Goal: Task Accomplishment & Management: Manage account settings

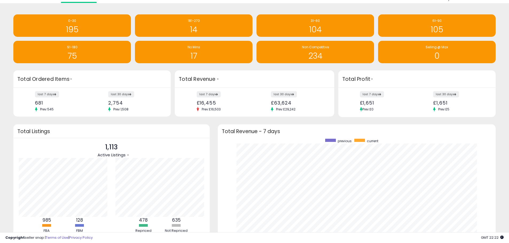
scroll to position [27, 0]
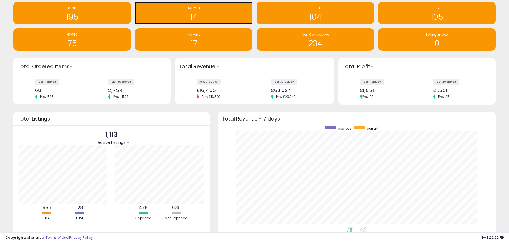
click at [208, 14] on h1 "14" at bounding box center [194, 17] width 112 height 9
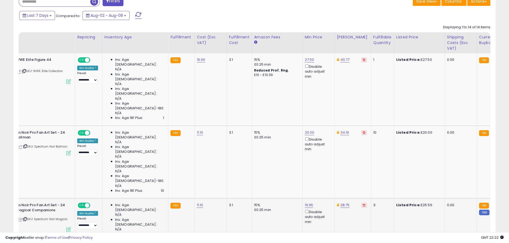
scroll to position [0, 69]
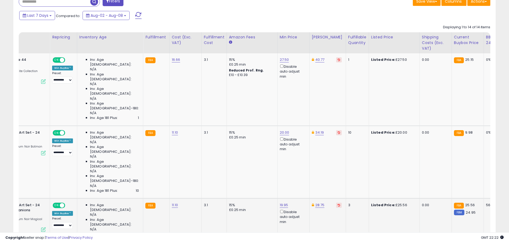
drag, startPoint x: 332, startPoint y: 154, endPoint x: 356, endPoint y: 159, distance: 24.5
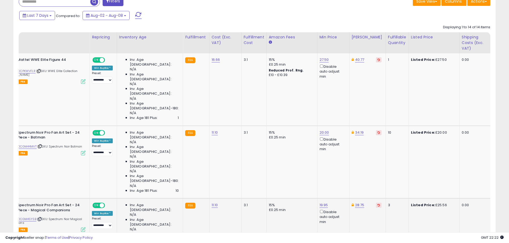
scroll to position [0, 0]
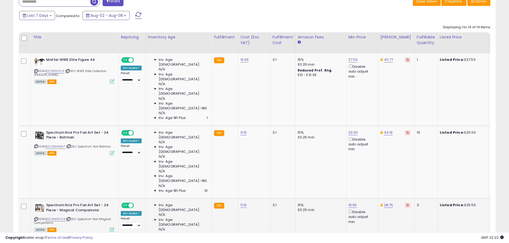
drag, startPoint x: 356, startPoint y: 159, endPoint x: 313, endPoint y: 158, distance: 43.3
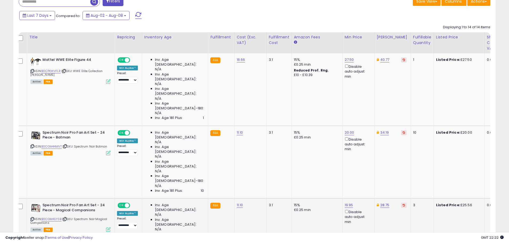
scroll to position [0, 6]
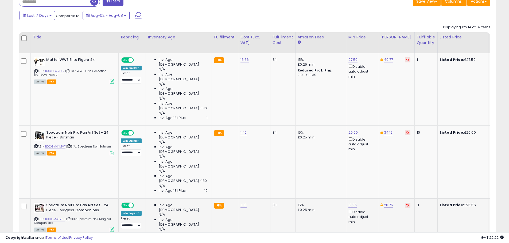
drag, startPoint x: 312, startPoint y: 151, endPoint x: 257, endPoint y: 150, distance: 55.3
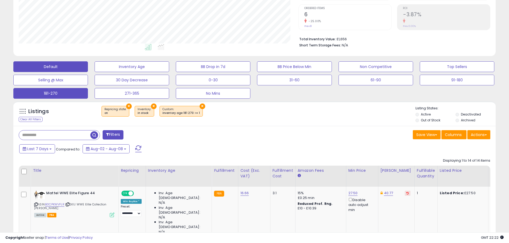
click at [46, 64] on button "Default" at bounding box center [50, 66] width 75 height 11
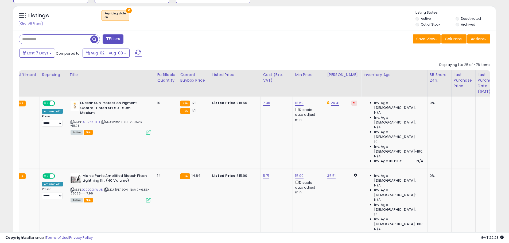
drag, startPoint x: 454, startPoint y: 175, endPoint x: 465, endPoint y: 176, distance: 11.5
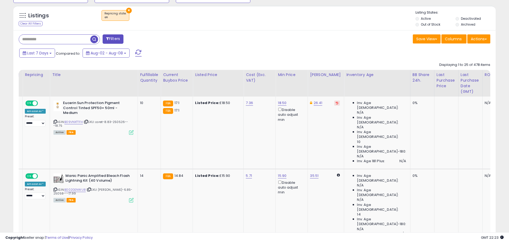
drag, startPoint x: 448, startPoint y: 177, endPoint x: 457, endPoint y: 177, distance: 8.3
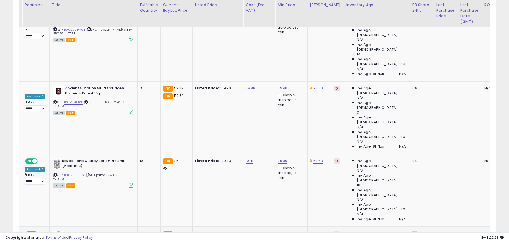
drag, startPoint x: 405, startPoint y: 93, endPoint x: 400, endPoint y: 92, distance: 4.6
click at [412, 232] on div "0%" at bounding box center [421, 234] width 18 height 5
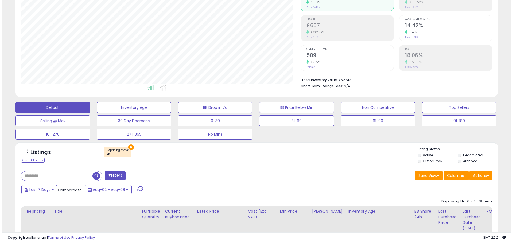
scroll to position [176, 0]
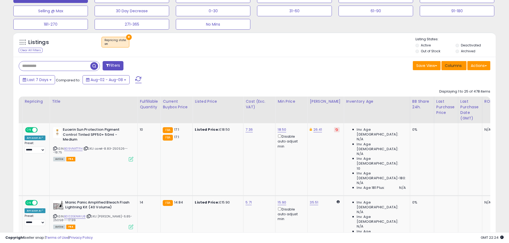
click at [453, 66] on span "Columns" at bounding box center [453, 65] width 17 height 5
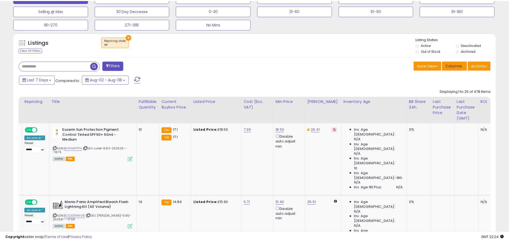
scroll to position [109, 282]
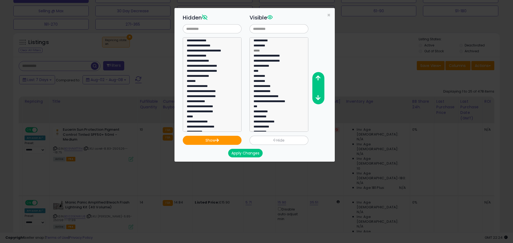
click at [416, 85] on div "**********" at bounding box center [256, 121] width 513 height 243
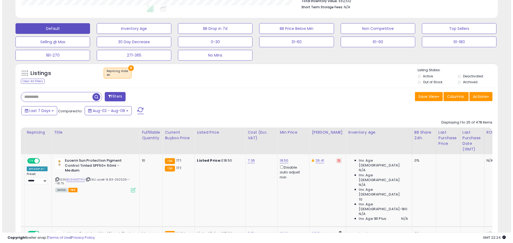
scroll to position [96, 0]
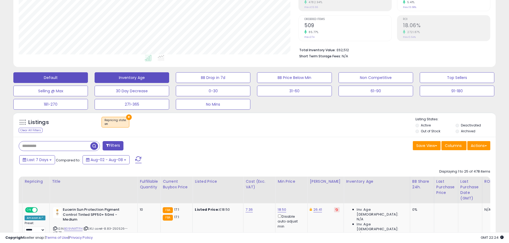
click at [131, 76] on button "Inventory Age" at bounding box center [132, 77] width 75 height 11
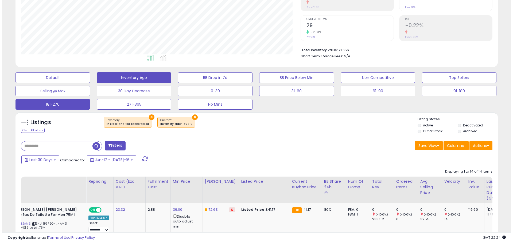
scroll to position [109, 280]
click at [76, 83] on button "181-270" at bounding box center [50, 77] width 75 height 11
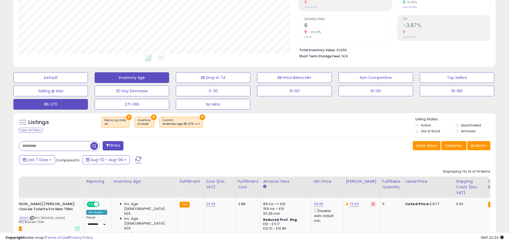
click at [88, 78] on button "Inventory Age" at bounding box center [50, 77] width 75 height 11
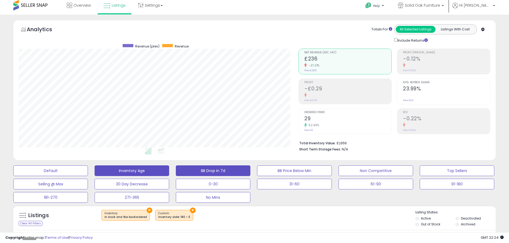
scroll to position [0, 0]
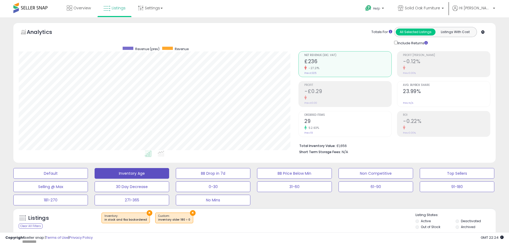
click at [34, 9] on span at bounding box center [30, 8] width 34 height 10
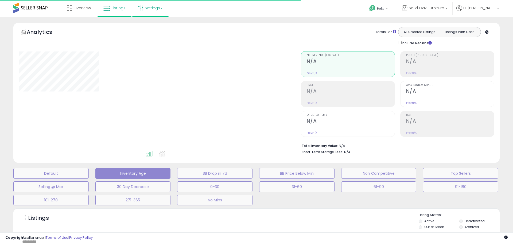
click at [152, 7] on link "Settings" at bounding box center [150, 8] width 33 height 16
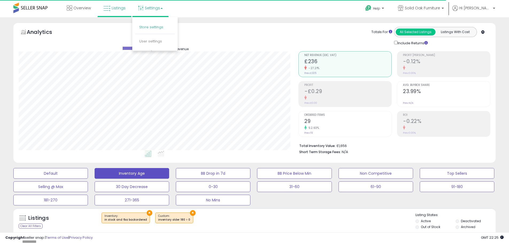
scroll to position [109, 280]
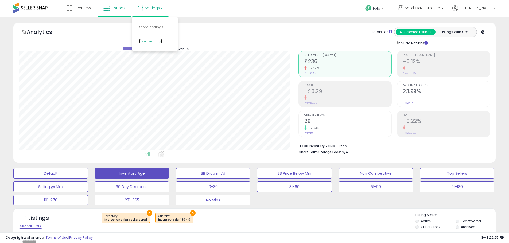
click at [153, 42] on link "User settings" at bounding box center [150, 41] width 23 height 5
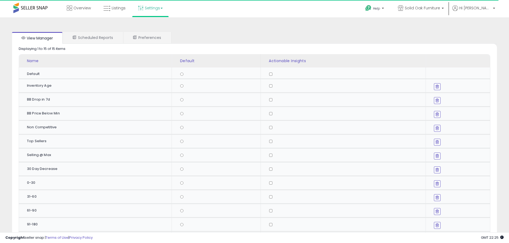
drag, startPoint x: 436, startPoint y: 87, endPoint x: 429, endPoint y: 91, distance: 7.8
click at [433, 89] on td at bounding box center [458, 86] width 64 height 14
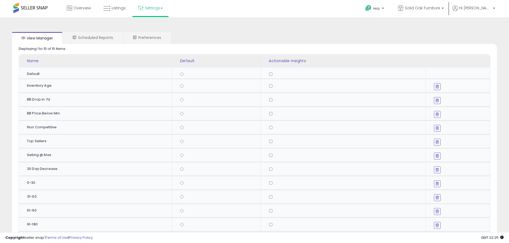
click at [437, 87] on icon at bounding box center [436, 86] width 3 height 4
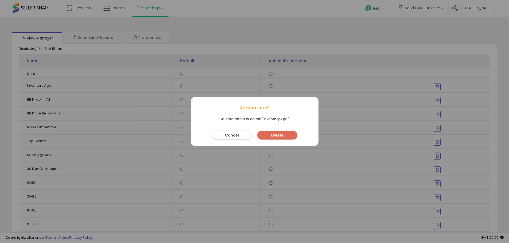
drag, startPoint x: 275, startPoint y: 133, endPoint x: 272, endPoint y: 121, distance: 12.3
click at [275, 134] on button "Delete" at bounding box center [277, 135] width 40 height 9
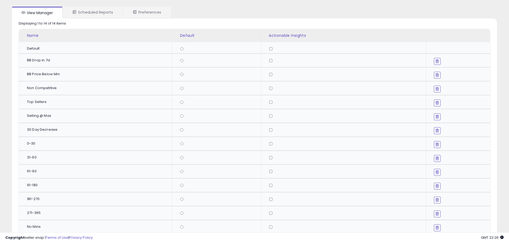
scroll to position [25, 0]
drag, startPoint x: 32, startPoint y: 144, endPoint x: 34, endPoint y: 136, distance: 8.5
click at [34, 136] on tbody "Default" at bounding box center [254, 139] width 471 height 192
drag, startPoint x: 225, startPoint y: 147, endPoint x: 220, endPoint y: 148, distance: 5.8
click at [225, 147] on td at bounding box center [216, 145] width 89 height 14
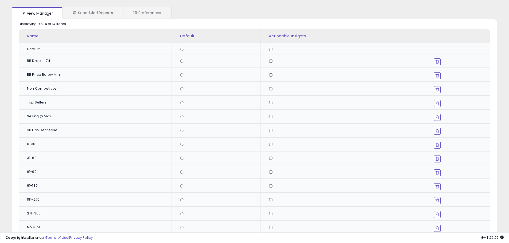
drag, startPoint x: 351, startPoint y: 144, endPoint x: 250, endPoint y: 149, distance: 101.3
click at [351, 144] on div at bounding box center [345, 144] width 153 height 3
click at [32, 37] on div "Name" at bounding box center [98, 36] width 143 height 6
click at [45, 89] on div "Non Competitive" at bounding box center [97, 88] width 140 height 5
drag, startPoint x: 46, startPoint y: 91, endPoint x: 55, endPoint y: 89, distance: 8.6
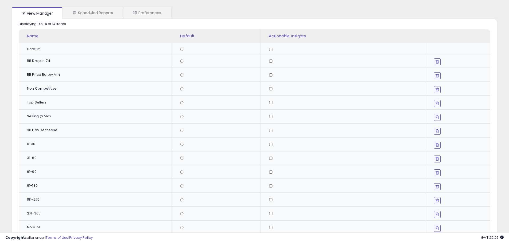
click at [48, 90] on div "Non Competitive" at bounding box center [97, 88] width 140 height 5
drag, startPoint x: 77, startPoint y: 93, endPoint x: 8, endPoint y: 89, distance: 69.3
click at [4, 90] on div "View Manager Scheduled Reports Preferences Retrieving graph data.. Displaying 1…" at bounding box center [254, 140] width 503 height 285
drag, startPoint x: 60, startPoint y: 108, endPoint x: 51, endPoint y: 105, distance: 10.0
click at [60, 109] on td "Top Sellers" at bounding box center [95, 103] width 153 height 14
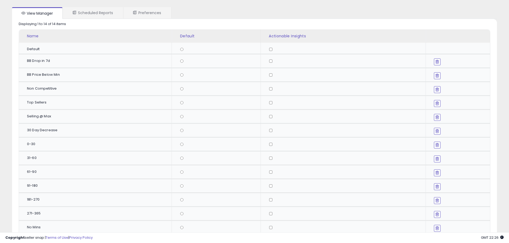
drag, startPoint x: 51, startPoint y: 105, endPoint x: 24, endPoint y: 107, distance: 27.0
click at [29, 105] on td "Top Sellers" at bounding box center [95, 103] width 153 height 14
drag, startPoint x: 50, startPoint y: 123, endPoint x: 50, endPoint y: 131, distance: 8.5
click at [50, 123] on tbody "Default" at bounding box center [254, 139] width 471 height 192
click at [46, 151] on tbody "Default" at bounding box center [254, 139] width 471 height 192
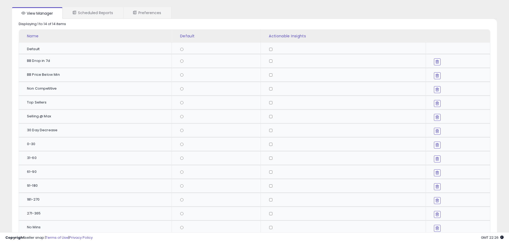
drag, startPoint x: 40, startPoint y: 170, endPoint x: 45, endPoint y: 175, distance: 6.8
click at [42, 173] on div "61-90" at bounding box center [97, 172] width 140 height 5
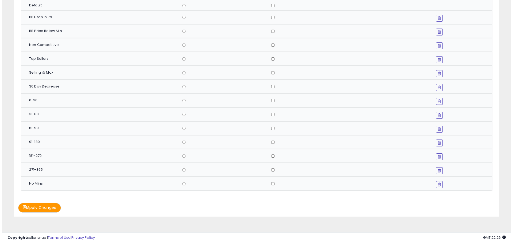
scroll to position [78, 0]
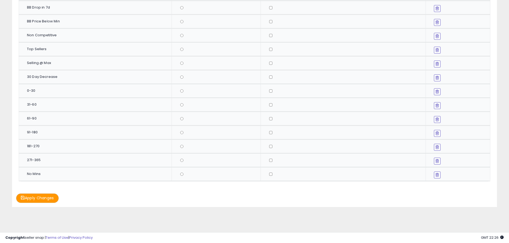
click at [29, 172] on div "No Mins" at bounding box center [97, 174] width 140 height 5
click at [34, 198] on button "Apply Changes" at bounding box center [37, 198] width 43 height 9
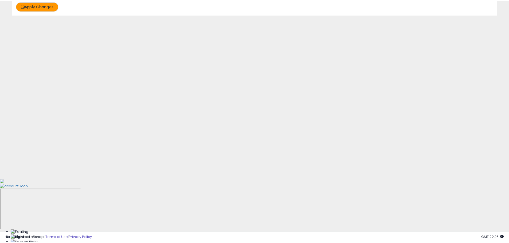
scroll to position [0, 0]
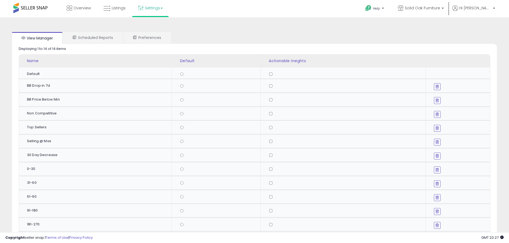
click at [438, 87] on icon at bounding box center [436, 86] width 3 height 4
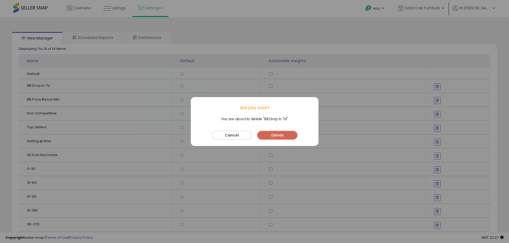
drag, startPoint x: 289, startPoint y: 134, endPoint x: 297, endPoint y: 131, distance: 8.6
click at [289, 134] on button "Delete" at bounding box center [277, 135] width 40 height 9
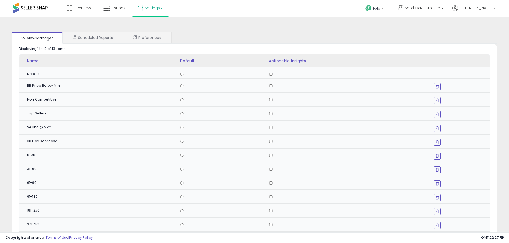
click at [439, 86] on button at bounding box center [437, 86] width 7 height 7
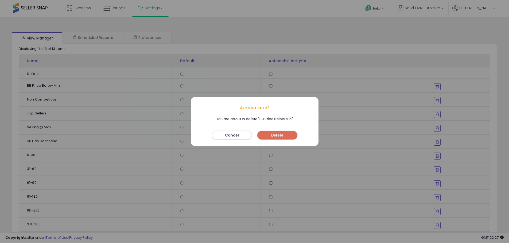
click at [282, 141] on div "Cancel Delete" at bounding box center [255, 136] width 128 height 21
click at [283, 137] on button "Delete" at bounding box center [277, 135] width 40 height 9
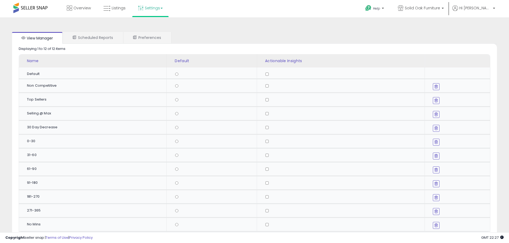
click at [436, 87] on icon at bounding box center [435, 86] width 3 height 4
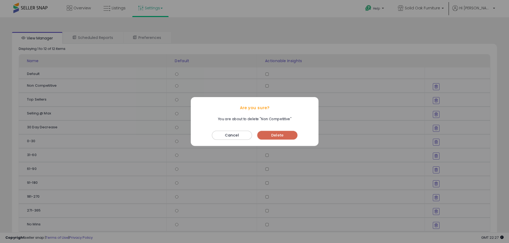
click at [289, 131] on button "Delete" at bounding box center [277, 135] width 40 height 9
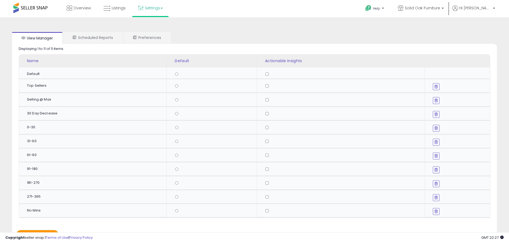
click at [437, 86] on icon at bounding box center [435, 86] width 3 height 4
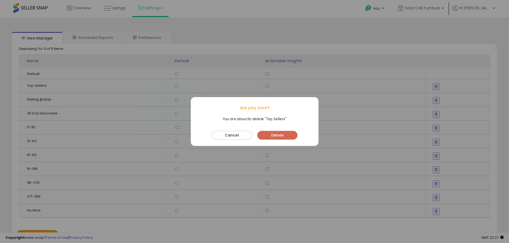
click at [286, 136] on button "Delete" at bounding box center [277, 135] width 40 height 9
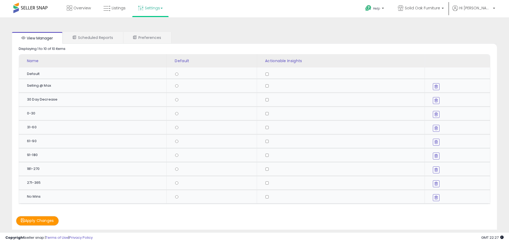
drag, startPoint x: 436, startPoint y: 86, endPoint x: 421, endPoint y: 89, distance: 15.2
click at [436, 86] on icon at bounding box center [435, 86] width 3 height 4
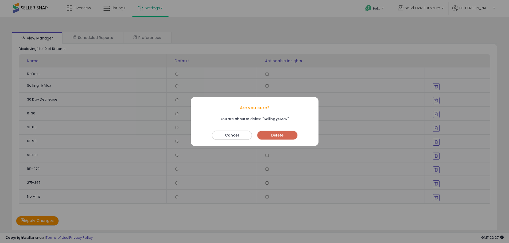
click at [283, 136] on button "Delete" at bounding box center [277, 135] width 40 height 9
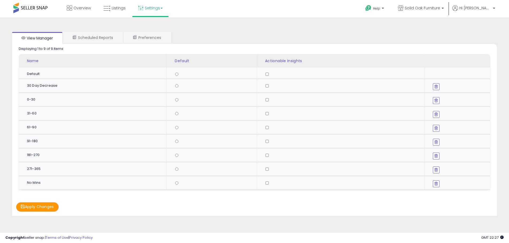
click at [434, 87] on icon at bounding box center [435, 86] width 3 height 4
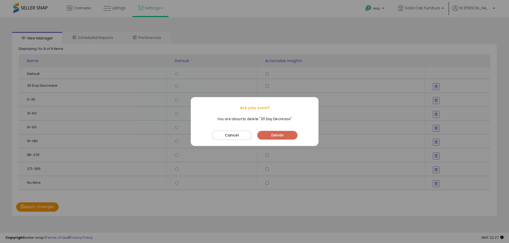
click at [276, 137] on button "Delete" at bounding box center [277, 135] width 40 height 9
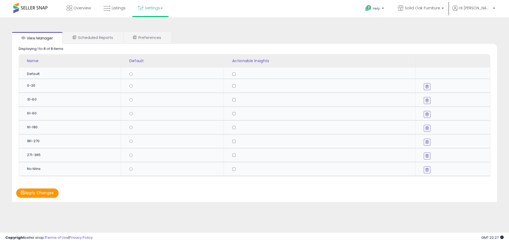
click at [31, 194] on button "Apply Changes" at bounding box center [37, 193] width 43 height 9
click at [232, 29] on div "View Manager Scheduled Reports Preferences Retrieving graph data.. Displaying 1…" at bounding box center [254, 117] width 498 height 178
click at [42, 194] on button "Apply Changes" at bounding box center [37, 193] width 43 height 9
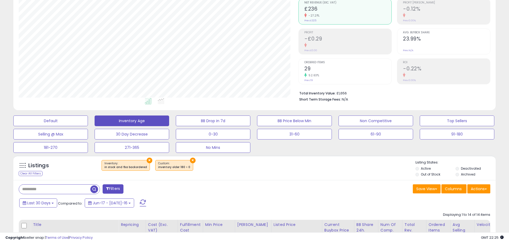
scroll to position [27, 0]
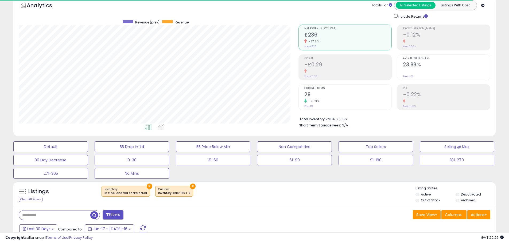
scroll to position [109, 280]
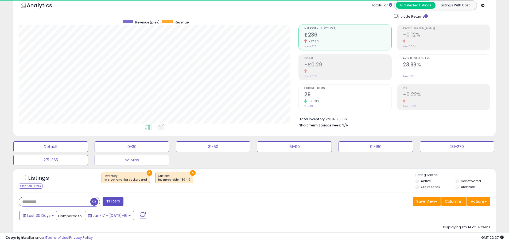
scroll to position [109, 280]
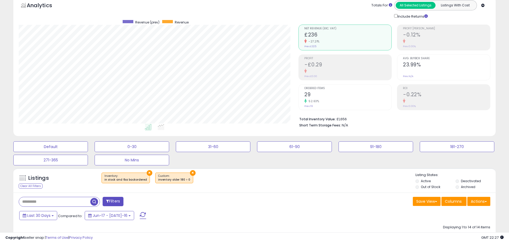
click at [250, 162] on div "Default 0-30 31-60 61-90 91-180 181-270 271-365 No Mins" at bounding box center [254, 152] width 495 height 27
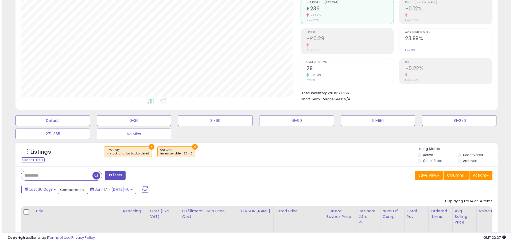
scroll to position [53, 0]
click at [266, 159] on div "× Inventory : in stock and fba backordered ×" at bounding box center [255, 153] width 320 height 15
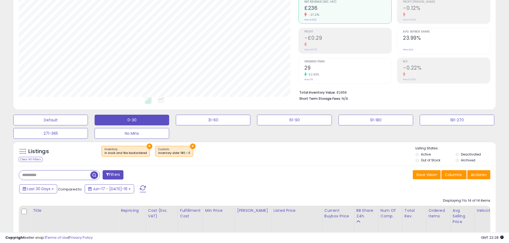
click at [88, 122] on button "0-30" at bounding box center [50, 120] width 75 height 11
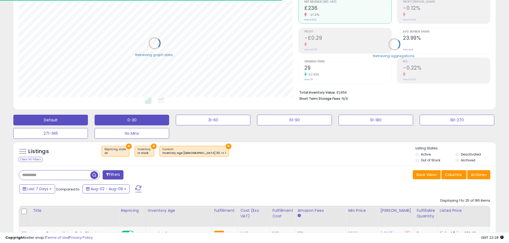
scroll to position [109, 280]
click at [74, 119] on button "Default" at bounding box center [50, 120] width 75 height 11
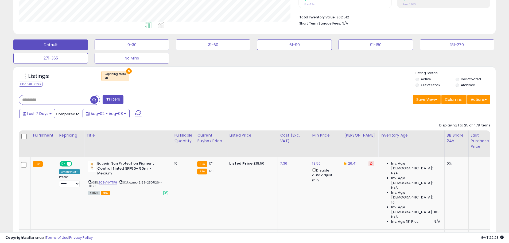
scroll to position [134, 0]
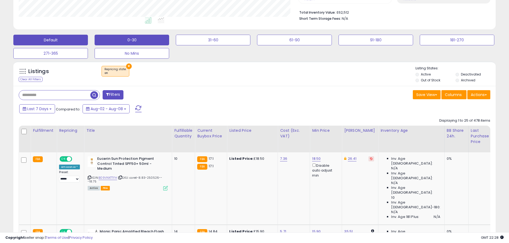
click at [136, 42] on button "0-30" at bounding box center [132, 40] width 75 height 11
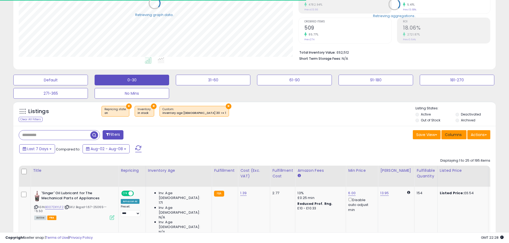
scroll to position [109, 280]
click at [460, 134] on span "Columns" at bounding box center [453, 134] width 17 height 5
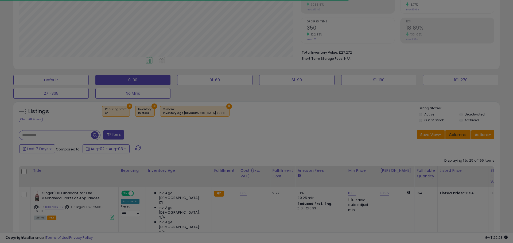
scroll to position [109, 282]
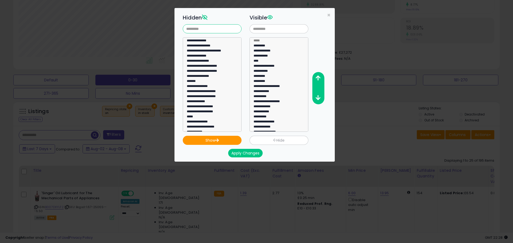
click at [223, 27] on input "text" at bounding box center [212, 28] width 59 height 9
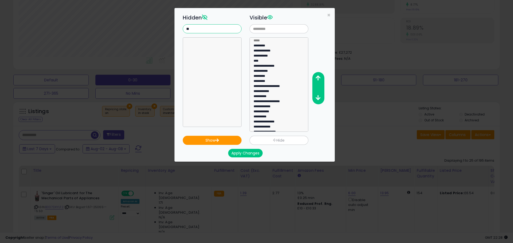
type input "*"
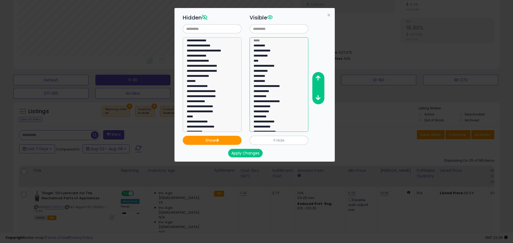
click at [263, 59] on option "**********" at bounding box center [277, 61] width 48 height 5
click at [314, 74] on button "button" at bounding box center [318, 78] width 12 height 10
click at [317, 76] on button "button" at bounding box center [318, 78] width 12 height 10
click at [317, 76] on icon "button" at bounding box center [317, 78] width 5 height 6
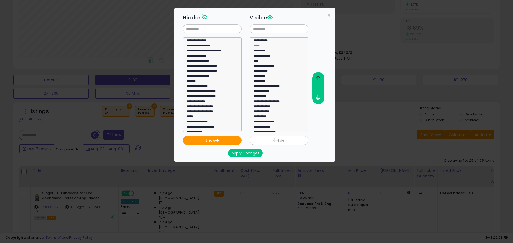
click at [317, 76] on icon "button" at bounding box center [317, 78] width 5 height 6
click at [269, 54] on option "*********" at bounding box center [277, 56] width 48 height 5
click at [318, 78] on icon "button" at bounding box center [317, 78] width 5 height 6
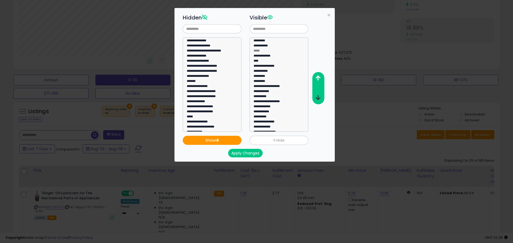
click at [318, 98] on icon "button" at bounding box center [317, 98] width 5 height 6
click at [281, 90] on option "**********" at bounding box center [277, 92] width 48 height 5
click at [318, 78] on icon "button" at bounding box center [317, 78] width 5 height 6
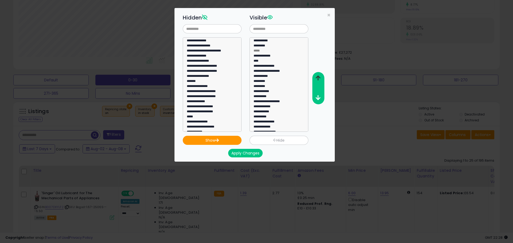
click at [318, 78] on icon "button" at bounding box center [317, 78] width 5 height 6
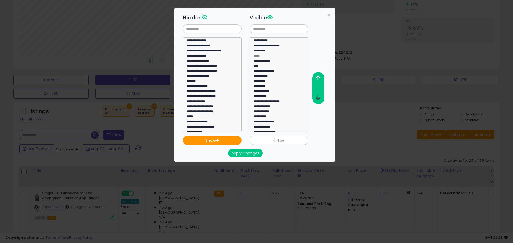
click at [319, 97] on icon "button" at bounding box center [317, 98] width 5 height 6
select select "**********"
click at [276, 105] on option "**********" at bounding box center [277, 107] width 48 height 5
click at [319, 78] on icon "button" at bounding box center [317, 78] width 5 height 6
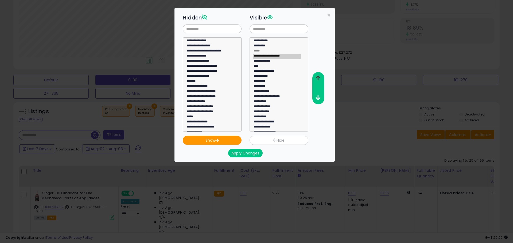
click at [319, 78] on icon "button" at bounding box center [317, 78] width 5 height 6
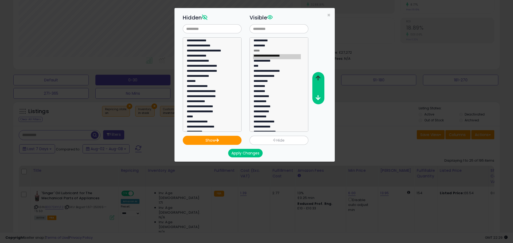
click at [319, 78] on icon "button" at bounding box center [317, 78] width 5 height 6
click at [214, 30] on input "text" at bounding box center [212, 28] width 59 height 9
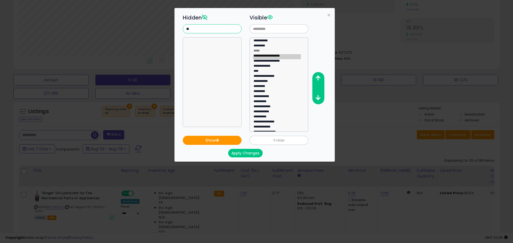
type input "*"
type input "***"
click at [269, 81] on option "**********" at bounding box center [277, 83] width 48 height 5
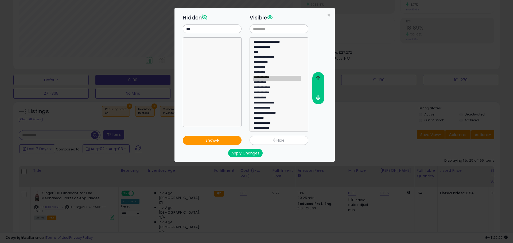
click at [320, 77] on icon "button" at bounding box center [317, 78] width 5 height 6
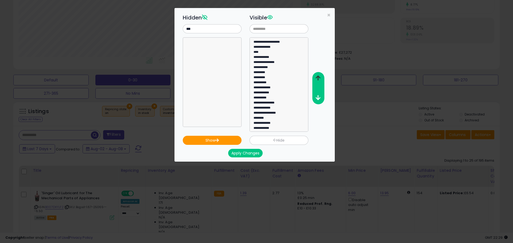
click at [320, 77] on icon "button" at bounding box center [317, 78] width 5 height 6
click at [267, 61] on option "****" at bounding box center [277, 63] width 48 height 5
click at [321, 78] on button "button" at bounding box center [318, 78] width 12 height 10
click at [276, 76] on option "*********" at bounding box center [277, 78] width 48 height 5
click at [318, 76] on icon "button" at bounding box center [317, 78] width 5 height 6
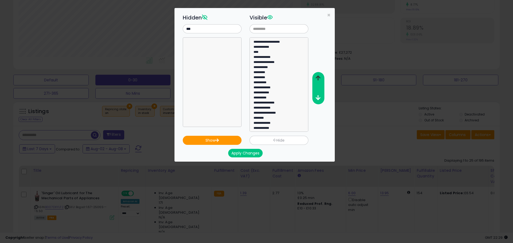
click at [318, 76] on icon "button" at bounding box center [317, 78] width 5 height 6
click at [273, 81] on option "*********" at bounding box center [277, 83] width 48 height 5
click at [312, 73] on div "**********" at bounding box center [259, 72] width 160 height 120
click at [316, 77] on icon "button" at bounding box center [317, 78] width 5 height 6
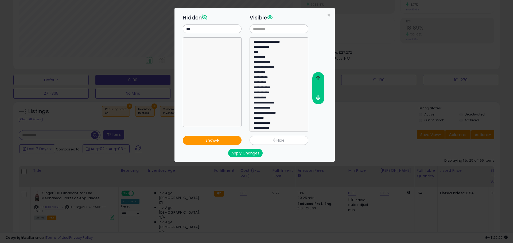
click at [316, 77] on icon "button" at bounding box center [317, 78] width 5 height 6
select select "**********"
click at [276, 91] on option "**********" at bounding box center [277, 93] width 48 height 5
click at [320, 81] on button "button" at bounding box center [318, 78] width 12 height 10
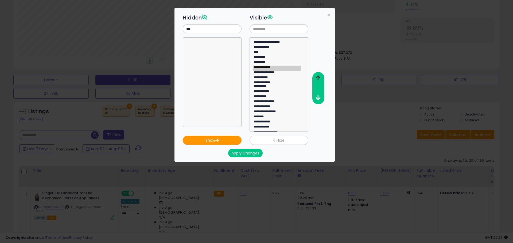
click at [320, 81] on button "button" at bounding box center [318, 78] width 12 height 10
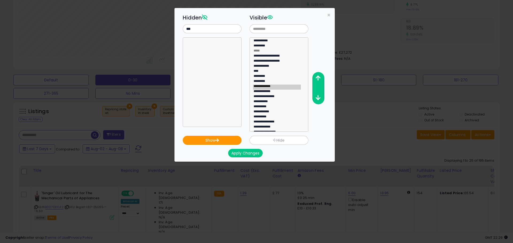
scroll to position [46, 0]
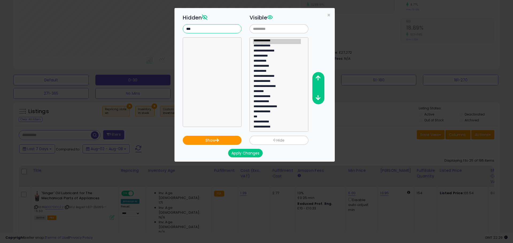
click at [200, 30] on input "***" at bounding box center [212, 28] width 59 height 9
type input "****"
select select "**********"
click at [209, 45] on option "**********" at bounding box center [210, 46] width 48 height 5
click at [227, 138] on button "Show" at bounding box center [212, 140] width 59 height 9
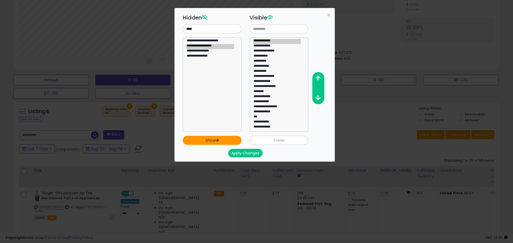
select select
select select "**********"
click at [222, 42] on option "**********" at bounding box center [210, 41] width 48 height 5
click at [224, 138] on button "Show" at bounding box center [212, 140] width 59 height 9
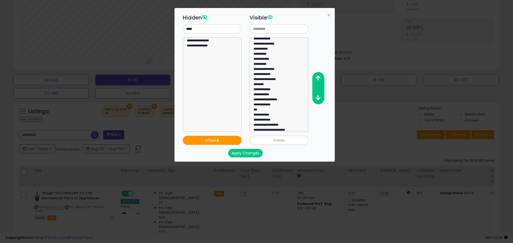
scroll to position [56, 0]
drag, startPoint x: 277, startPoint y: 123, endPoint x: 281, endPoint y: 123, distance: 4.5
click at [277, 123] on option "**********" at bounding box center [277, 122] width 48 height 5
click at [318, 74] on button "button" at bounding box center [318, 78] width 12 height 10
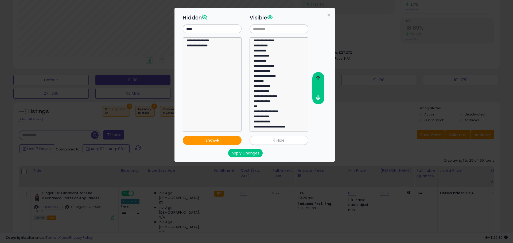
click at [318, 74] on button "button" at bounding box center [318, 78] width 12 height 10
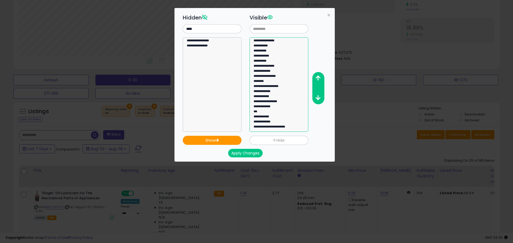
click at [289, 126] on option "**********" at bounding box center [277, 127] width 48 height 5
click at [321, 76] on button "button" at bounding box center [318, 78] width 12 height 10
click at [322, 76] on button "button" at bounding box center [318, 78] width 12 height 10
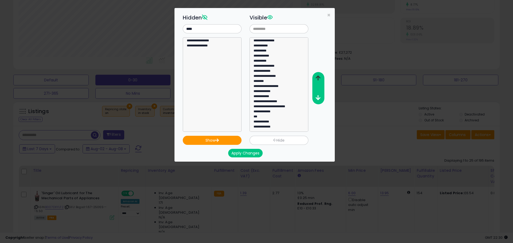
click at [322, 76] on button "button" at bounding box center [318, 78] width 12 height 10
select select "***"
click at [267, 120] on option "***" at bounding box center [277, 122] width 48 height 5
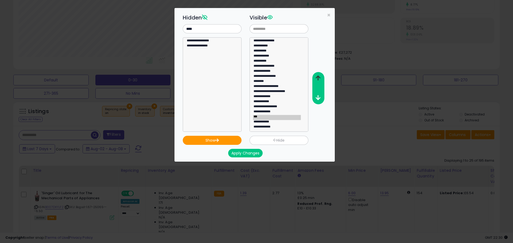
click at [319, 79] on icon "button" at bounding box center [317, 78] width 5 height 6
drag, startPoint x: 256, startPoint y: 152, endPoint x: 294, endPoint y: 151, distance: 37.7
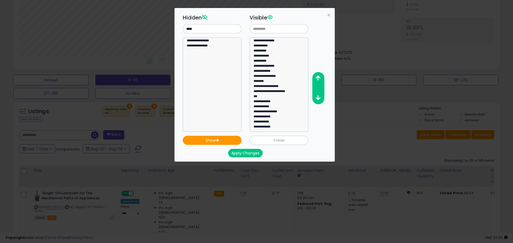
click at [256, 152] on button "Apply Changes" at bounding box center [245, 153] width 34 height 9
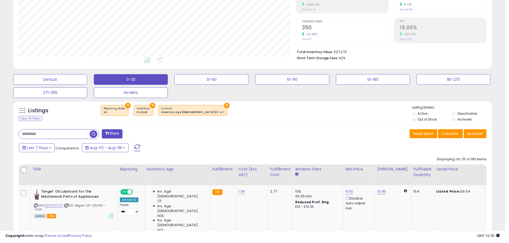
scroll to position [266941, 266771]
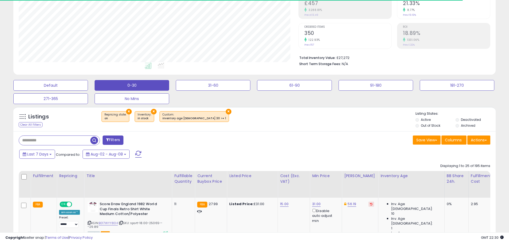
scroll to position [109, 280]
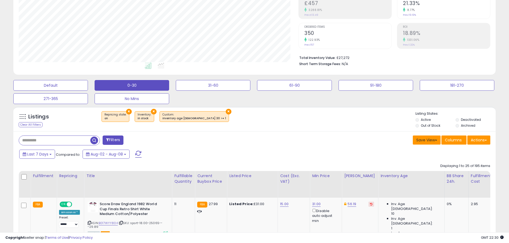
click at [436, 140] on span at bounding box center [436, 140] width 2 height 1
click at [411, 161] on link "Update Current View" at bounding box center [410, 161] width 57 height 8
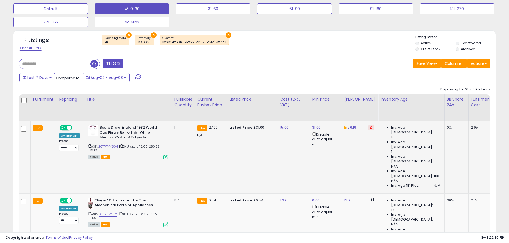
scroll to position [168, 0]
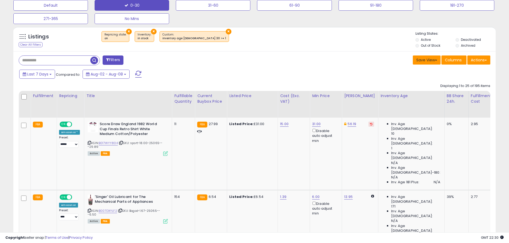
click at [429, 60] on button "Save View" at bounding box center [427, 60] width 28 height 9
click at [344, 81] on div "Last 7 Days Compared to: Aug-02 - Aug-08" at bounding box center [195, 75] width 354 height 12
click at [437, 61] on button "Save View" at bounding box center [427, 60] width 28 height 9
click at [320, 71] on div "Last 7 Days Compared to: Aug-02 - Aug-08" at bounding box center [195, 75] width 354 height 12
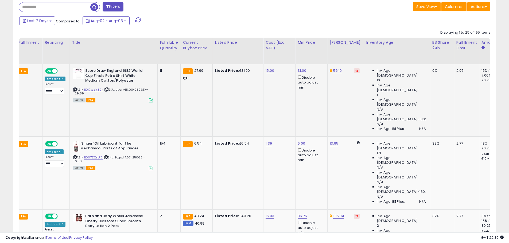
scroll to position [0, 0]
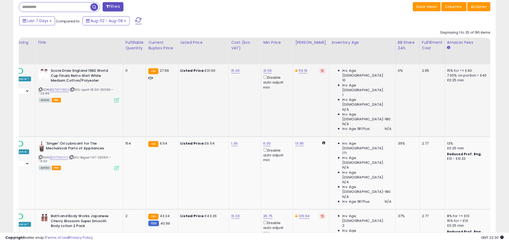
drag, startPoint x: 294, startPoint y: 93, endPoint x: 306, endPoint y: 95, distance: 11.4
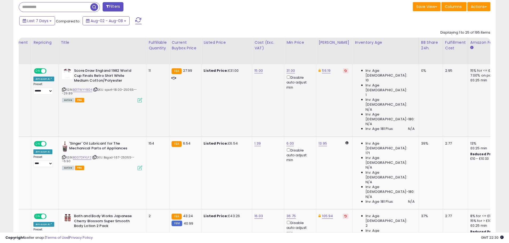
drag, startPoint x: 306, startPoint y: 96, endPoint x: 293, endPoint y: 96, distance: 12.8
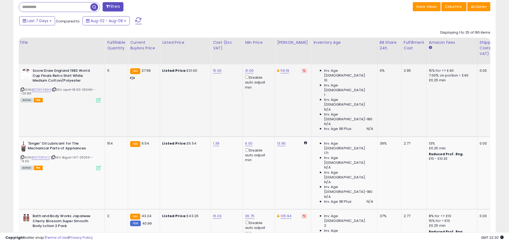
drag, startPoint x: 331, startPoint y: 102, endPoint x: 344, endPoint y: 103, distance: 13.4
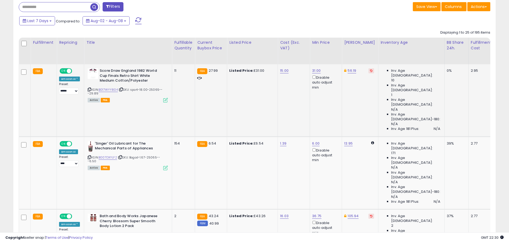
drag, startPoint x: 326, startPoint y: 101, endPoint x: 306, endPoint y: 100, distance: 19.5
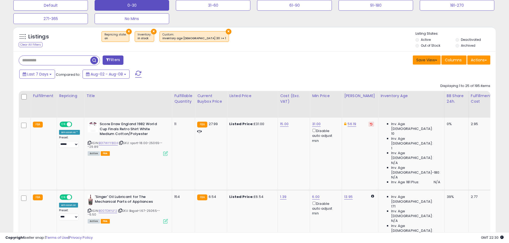
click at [436, 61] on span at bounding box center [436, 60] width 2 height 1
click at [460, 73] on div "Last 7 Days Compared to: Aug-02 - Aug-08" at bounding box center [253, 75] width 479 height 12
click at [457, 60] on span "Columns" at bounding box center [453, 59] width 17 height 5
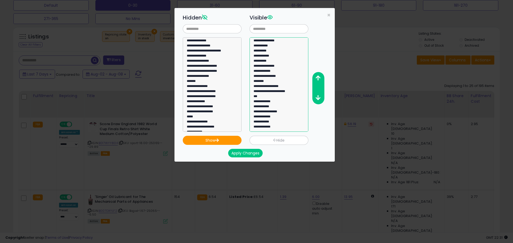
click at [278, 90] on option "**********" at bounding box center [277, 92] width 48 height 5
click at [320, 77] on button "button" at bounding box center [318, 78] width 12 height 10
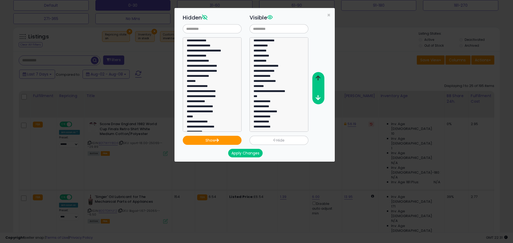
click at [320, 77] on button "button" at bounding box center [318, 78] width 12 height 10
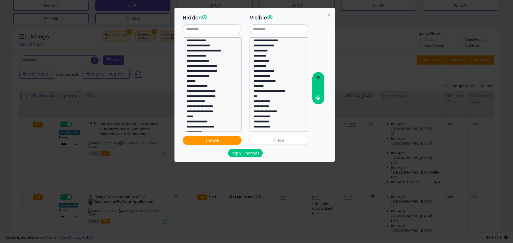
click at [320, 77] on button "button" at bounding box center [318, 78] width 12 height 10
click at [318, 101] on button "button" at bounding box center [318, 98] width 12 height 10
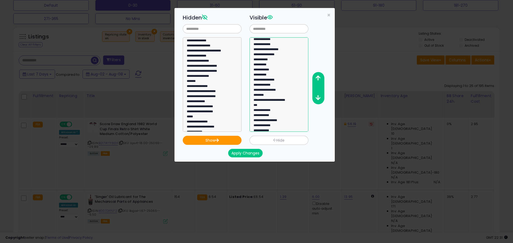
click at [277, 104] on option "**********" at bounding box center [277, 106] width 48 height 5
click at [318, 78] on icon "button" at bounding box center [317, 78] width 5 height 6
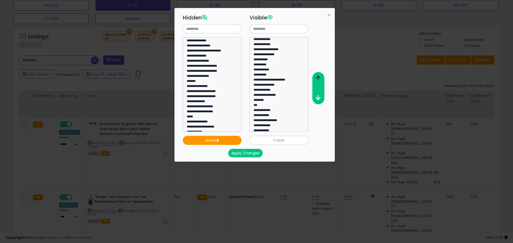
click at [318, 78] on icon "button" at bounding box center [317, 78] width 5 height 6
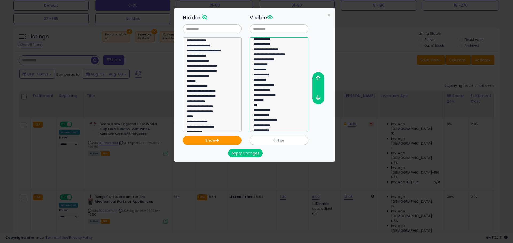
select select "***"
click at [266, 109] on option "***" at bounding box center [277, 111] width 48 height 5
click at [318, 77] on icon "button" at bounding box center [317, 78] width 5 height 6
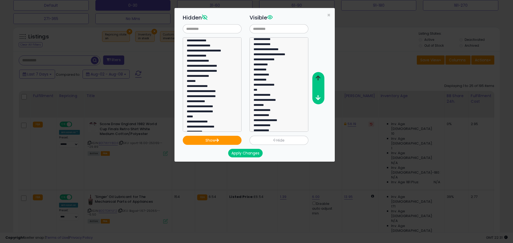
click at [318, 77] on icon "button" at bounding box center [317, 78] width 5 height 6
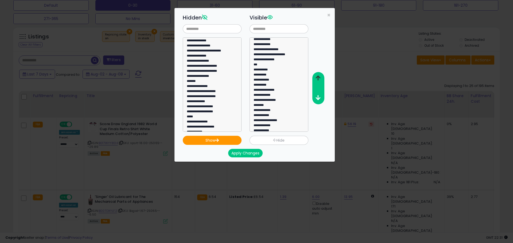
click at [318, 77] on icon "button" at bounding box center [317, 78] width 5 height 6
click at [253, 152] on button "Apply Changes" at bounding box center [245, 153] width 34 height 9
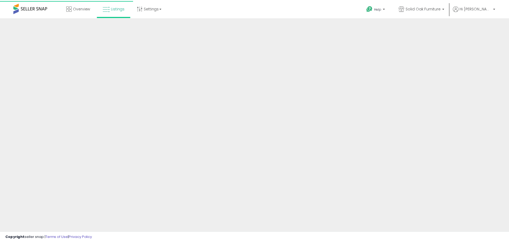
scroll to position [88, 0]
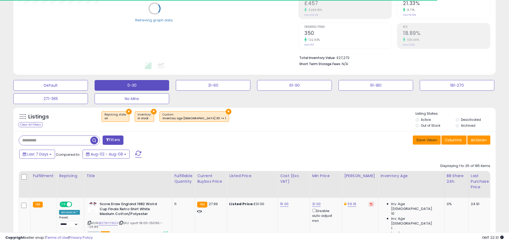
click at [438, 140] on button "Save View" at bounding box center [427, 140] width 28 height 9
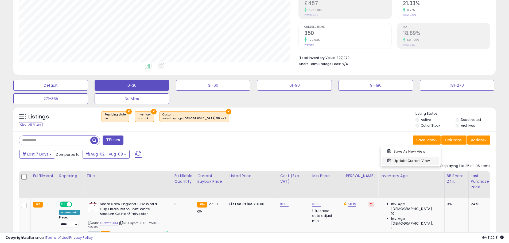
click at [416, 162] on link "Update Current View" at bounding box center [410, 161] width 57 height 8
click at [436, 140] on span at bounding box center [436, 140] width 2 height 1
click at [293, 138] on div "Save View Save As New View Columns Actions [GEOGRAPHIC_DATA]" at bounding box center [374, 141] width 240 height 10
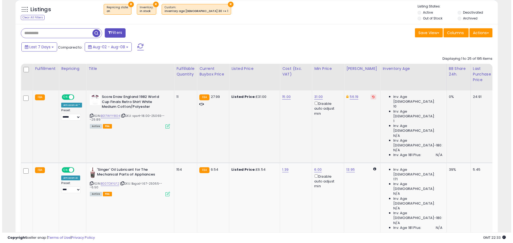
scroll to position [195, 0]
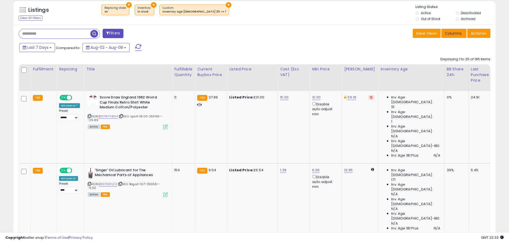
click at [459, 34] on span "Columns" at bounding box center [453, 33] width 17 height 5
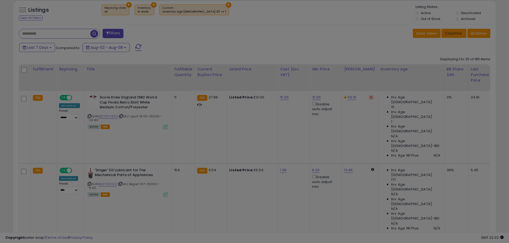
scroll to position [109, 282]
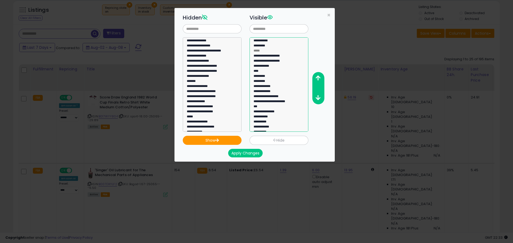
select select "****"
click at [263, 75] on option "****" at bounding box center [277, 77] width 48 height 5
click at [320, 77] on icon "button" at bounding box center [317, 78] width 5 height 6
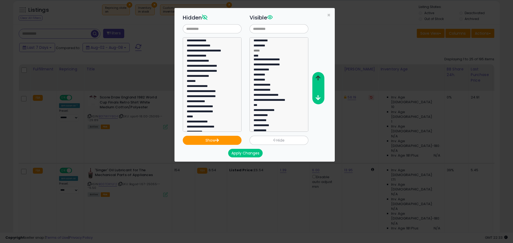
click at [320, 77] on icon "button" at bounding box center [317, 78] width 5 height 6
click at [251, 155] on button "Apply Changes" at bounding box center [245, 153] width 34 height 9
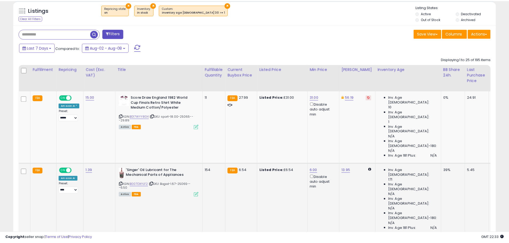
scroll to position [266941, 266771]
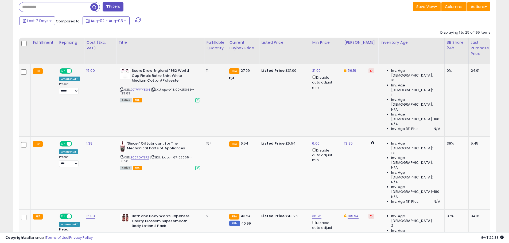
scroll to position [195, 0]
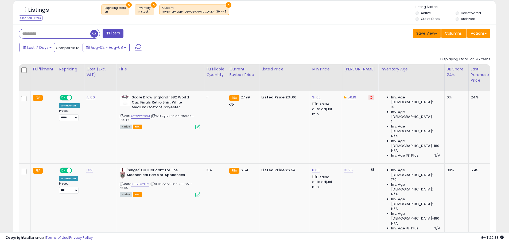
click at [436, 35] on button "Save View" at bounding box center [427, 33] width 28 height 9
click at [417, 55] on link "Update Current View" at bounding box center [410, 54] width 57 height 8
click at [455, 35] on span "Columns" at bounding box center [453, 33] width 17 height 5
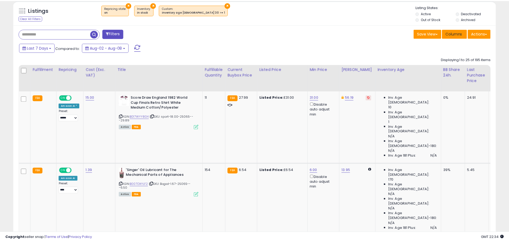
scroll to position [109, 282]
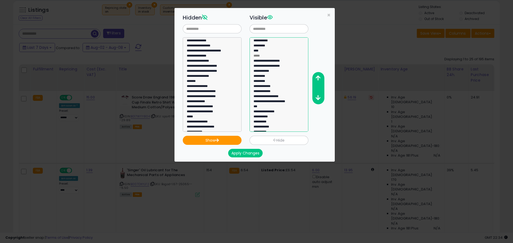
select select "**********"
click at [269, 95] on option "**********" at bounding box center [277, 97] width 48 height 5
click at [321, 77] on button "button" at bounding box center [318, 78] width 12 height 10
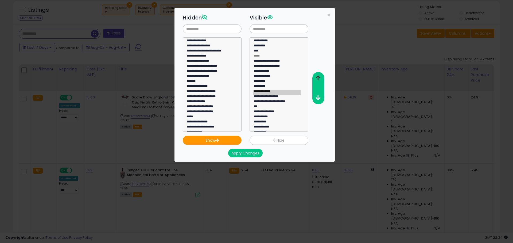
click at [321, 77] on button "button" at bounding box center [318, 78] width 12 height 10
click at [245, 154] on button "Apply Changes" at bounding box center [245, 153] width 34 height 9
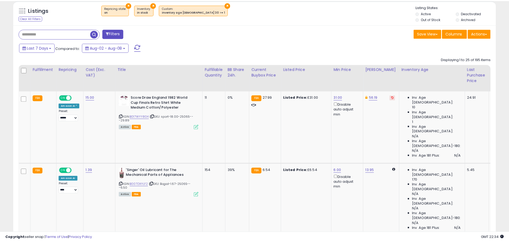
scroll to position [266941, 266771]
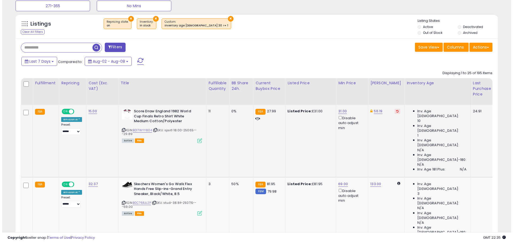
scroll to position [168, 0]
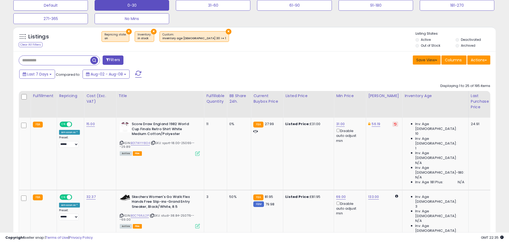
click at [435, 62] on button "Save View" at bounding box center [427, 60] width 28 height 9
click at [424, 83] on link "Update Current View" at bounding box center [410, 81] width 57 height 8
click at [295, 76] on div "Last 7 Days Compared to: Aug-02 - Aug-08" at bounding box center [195, 75] width 354 height 12
click at [452, 60] on span "Columns" at bounding box center [453, 59] width 17 height 5
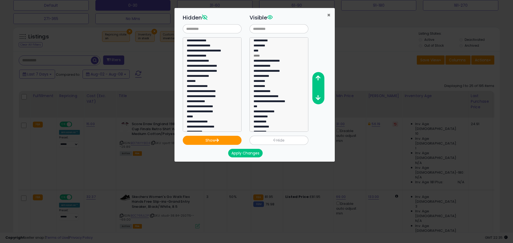
click at [328, 15] on span "×" at bounding box center [328, 15] width 3 height 8
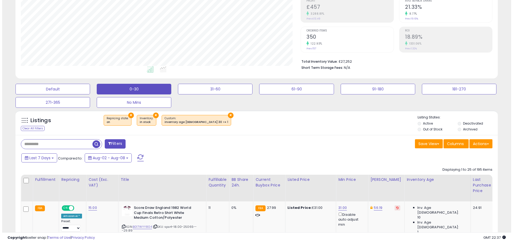
scroll to position [88, 0]
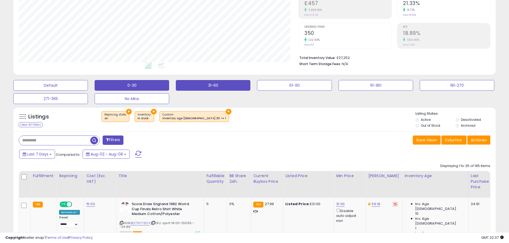
click at [88, 85] on button "31-60" at bounding box center [50, 85] width 75 height 11
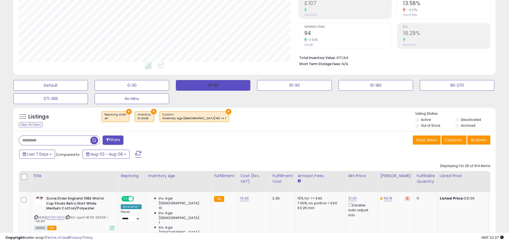
scroll to position [109, 280]
click at [88, 82] on button "0-30" at bounding box center [50, 85] width 75 height 11
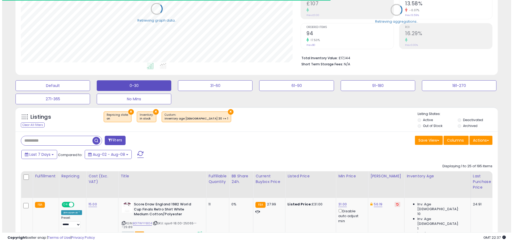
scroll to position [266941, 266771]
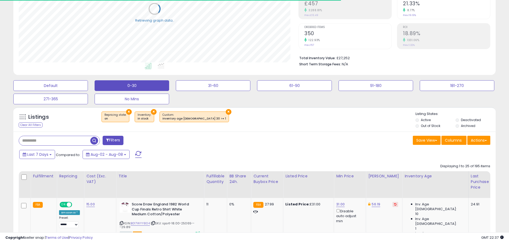
click at [129, 113] on button "×" at bounding box center [129, 112] width 6 height 6
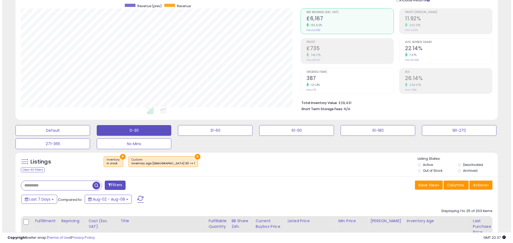
scroll to position [0, 0]
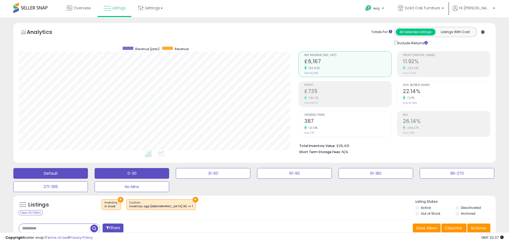
click at [62, 172] on button "Default" at bounding box center [50, 173] width 75 height 11
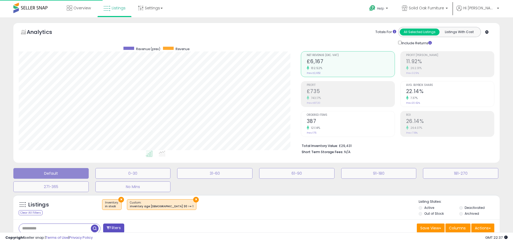
scroll to position [266941, 266768]
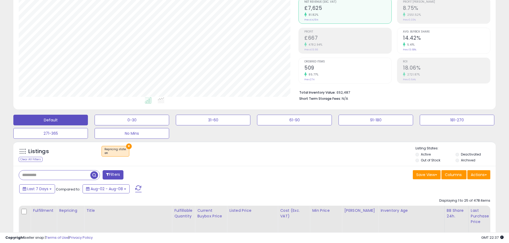
click at [126, 147] on button "×" at bounding box center [129, 147] width 6 height 6
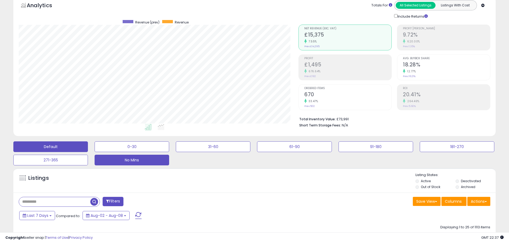
click at [147, 152] on button "No Mins" at bounding box center [132, 147] width 75 height 11
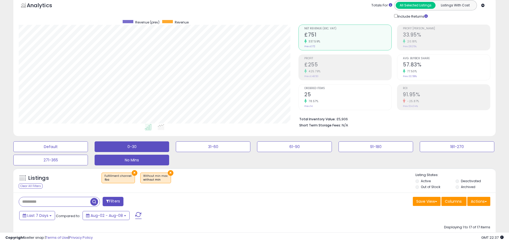
click at [88, 146] on button "0-30" at bounding box center [50, 147] width 75 height 11
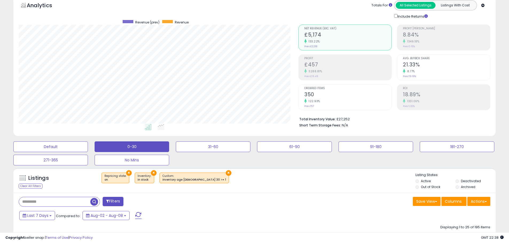
click at [236, 164] on div "Default 0-30 31-60 61-90 91-180 181-270 271-365 No Mins" at bounding box center [254, 152] width 495 height 27
click at [88, 147] on button "31-60" at bounding box center [50, 147] width 75 height 11
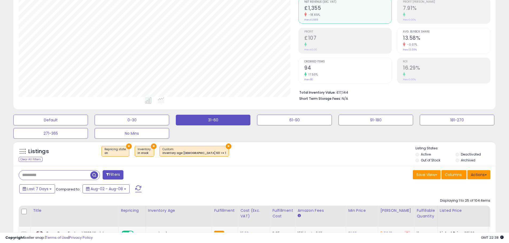
click at [481, 174] on button "Actions" at bounding box center [478, 174] width 23 height 9
click at [351, 185] on div "Last 7 Days Compared to: Aug-02 - Aug-08" at bounding box center [195, 190] width 354 height 12
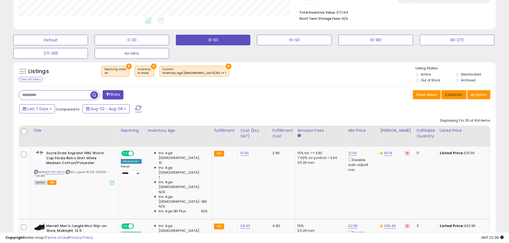
click at [454, 94] on span "Columns" at bounding box center [453, 94] width 17 height 5
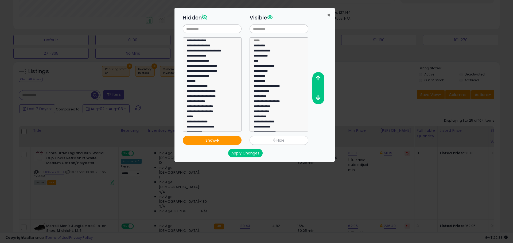
click at [327, 15] on span "×" at bounding box center [328, 15] width 3 height 8
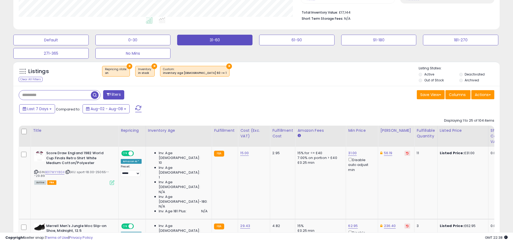
scroll to position [266941, 266771]
click at [486, 95] on span at bounding box center [485, 95] width 2 height 1
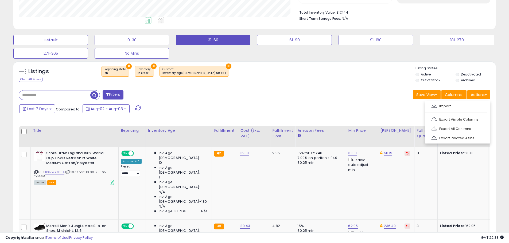
click at [378, 98] on div "Save View Save As New View Columns Actions Import" at bounding box center [374, 95] width 240 height 10
click at [460, 97] on span "Columns" at bounding box center [453, 94] width 17 height 5
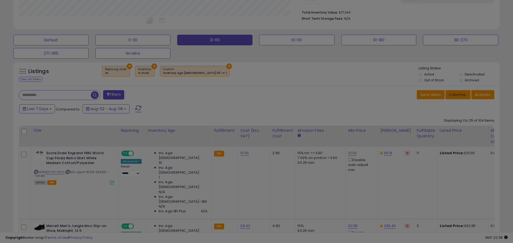
scroll to position [109, 282]
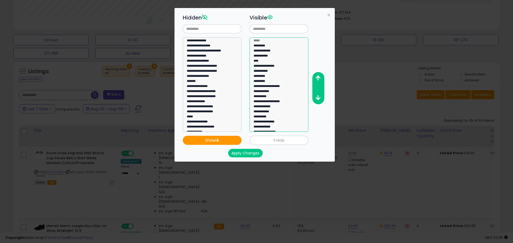
click at [272, 59] on option "**********" at bounding box center [277, 61] width 48 height 5
click at [317, 78] on icon "button" at bounding box center [317, 78] width 5 height 6
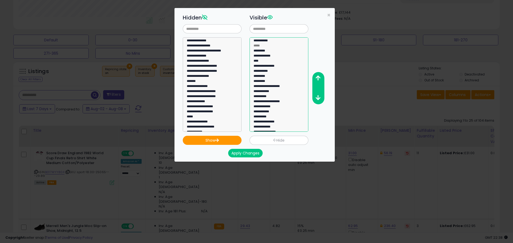
drag, startPoint x: 269, startPoint y: 52, endPoint x: 321, endPoint y: 63, distance: 53.1
click at [270, 54] on option "*********" at bounding box center [277, 56] width 48 height 5
click at [318, 79] on icon "button" at bounding box center [317, 78] width 5 height 6
drag, startPoint x: 264, startPoint y: 62, endPoint x: 309, endPoint y: 68, distance: 46.1
click at [264, 64] on option "****" at bounding box center [277, 66] width 48 height 5
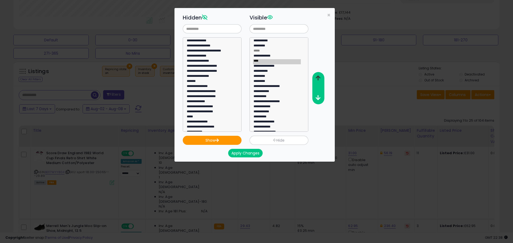
click at [319, 76] on icon "button" at bounding box center [317, 78] width 5 height 6
click at [319, 77] on icon "button" at bounding box center [317, 78] width 5 height 6
click at [274, 90] on option "**********" at bounding box center [277, 92] width 48 height 5
click at [322, 79] on button "button" at bounding box center [318, 78] width 12 height 10
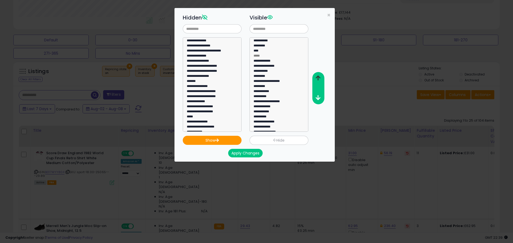
click at [321, 79] on button "button" at bounding box center [318, 78] width 12 height 10
click at [319, 99] on icon "button" at bounding box center [317, 98] width 5 height 6
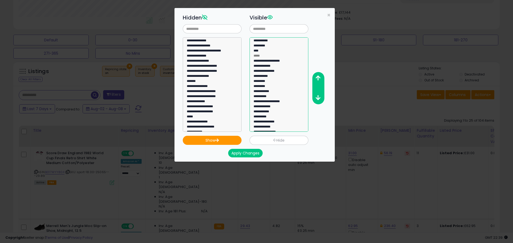
click at [272, 110] on option "**********" at bounding box center [277, 112] width 48 height 5
click at [318, 78] on icon "button" at bounding box center [317, 78] width 5 height 6
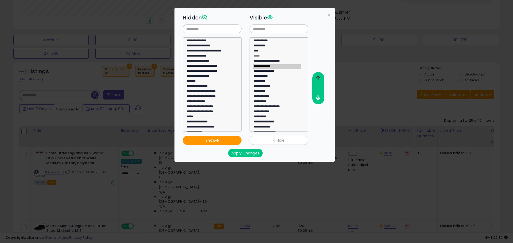
click at [318, 78] on icon "button" at bounding box center [317, 78] width 5 height 6
click at [279, 110] on option "**********" at bounding box center [277, 112] width 48 height 5
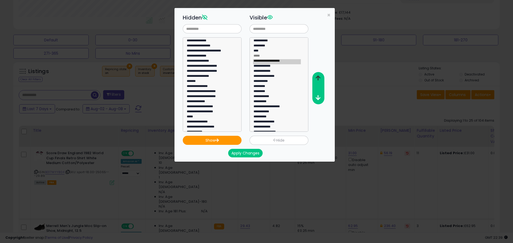
click at [319, 81] on icon "button" at bounding box center [317, 78] width 5 height 6
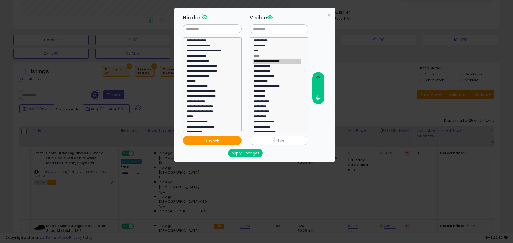
click at [319, 81] on icon "button" at bounding box center [317, 78] width 5 height 6
drag, startPoint x: 270, startPoint y: 101, endPoint x: 274, endPoint y: 99, distance: 4.5
click at [270, 105] on option "**********" at bounding box center [277, 107] width 48 height 5
click at [321, 76] on button "button" at bounding box center [318, 78] width 12 height 10
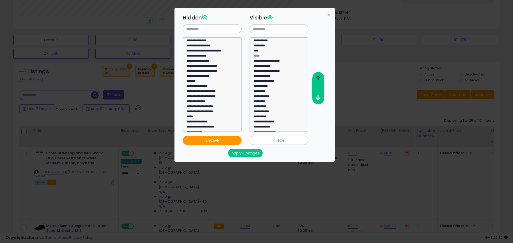
click at [321, 76] on button "button" at bounding box center [318, 78] width 12 height 10
click at [268, 100] on option "*********" at bounding box center [277, 102] width 48 height 5
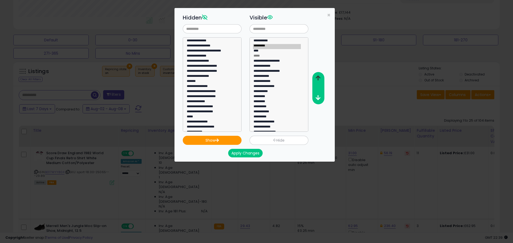
click at [320, 77] on icon "button" at bounding box center [317, 78] width 5 height 6
select select "*********"
click at [277, 105] on option "*********" at bounding box center [277, 107] width 48 height 5
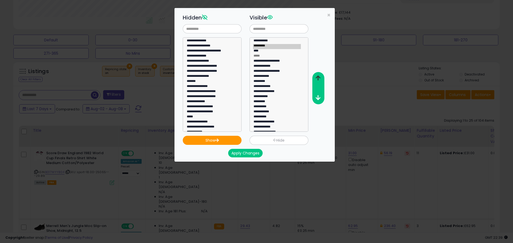
click at [318, 80] on icon "button" at bounding box center [317, 78] width 5 height 6
click at [198, 30] on input "text" at bounding box center [212, 28] width 59 height 9
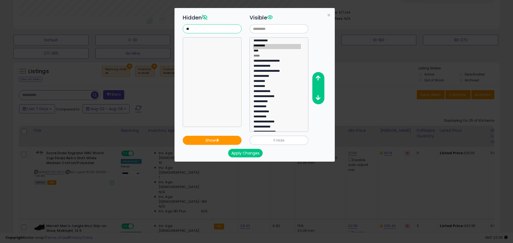
type input "*"
type input "****"
select select "**********"
click at [212, 45] on option "**********" at bounding box center [210, 46] width 48 height 5
click at [229, 140] on button "Show" at bounding box center [212, 140] width 59 height 9
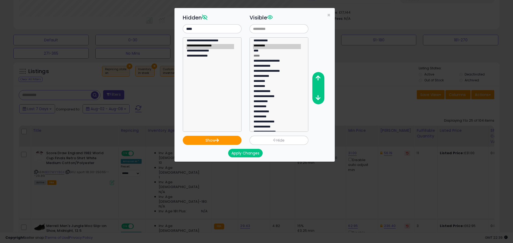
select select
select select "**********"
click at [217, 40] on option "**********" at bounding box center [210, 41] width 48 height 5
click at [216, 139] on icon "button" at bounding box center [217, 140] width 4 height 3
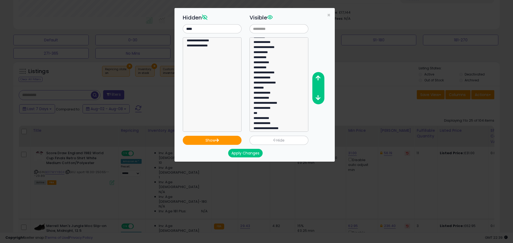
scroll to position [56, 0]
click at [290, 121] on option "**********" at bounding box center [277, 122] width 48 height 5
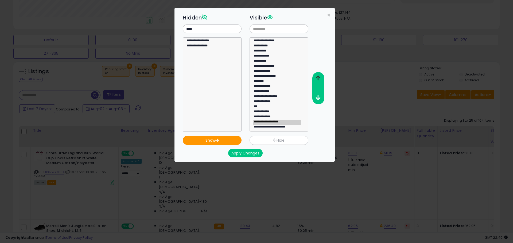
click at [318, 78] on icon "button" at bounding box center [317, 78] width 5 height 6
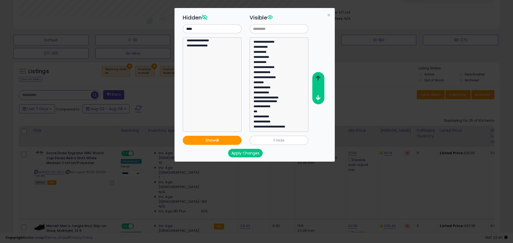
click at [318, 78] on icon "button" at bounding box center [317, 78] width 5 height 6
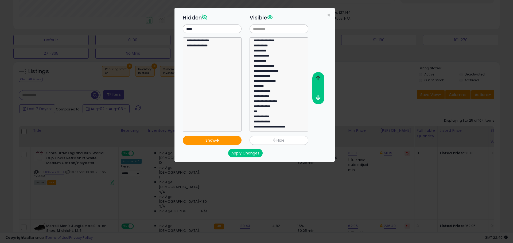
click at [318, 78] on icon "button" at bounding box center [317, 78] width 5 height 6
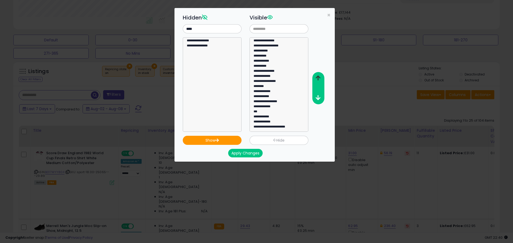
click at [318, 78] on icon "button" at bounding box center [317, 78] width 5 height 6
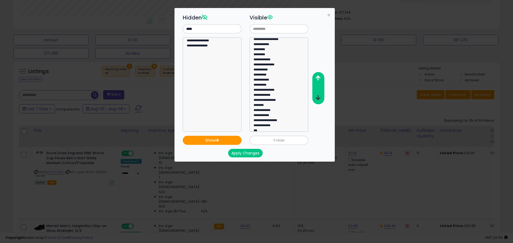
click at [319, 98] on icon "button" at bounding box center [317, 98] width 5 height 6
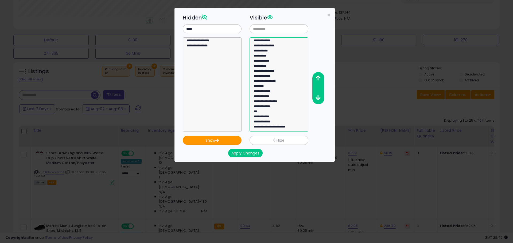
click at [282, 125] on option "**********" at bounding box center [277, 127] width 48 height 5
click at [320, 77] on button "button" at bounding box center [318, 78] width 12 height 10
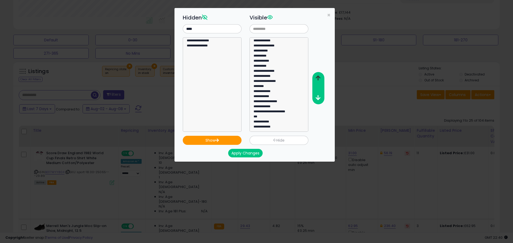
click at [320, 77] on button "button" at bounding box center [318, 78] width 12 height 10
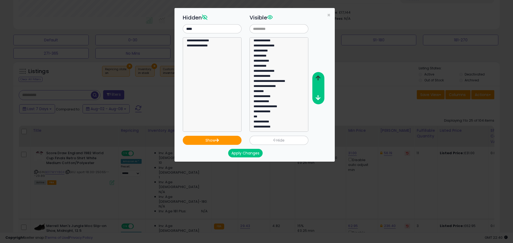
click at [320, 77] on button "button" at bounding box center [318, 78] width 12 height 10
click at [320, 79] on button "button" at bounding box center [318, 78] width 12 height 10
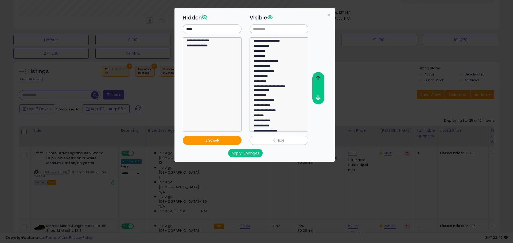
click at [320, 79] on icon "button" at bounding box center [317, 78] width 5 height 6
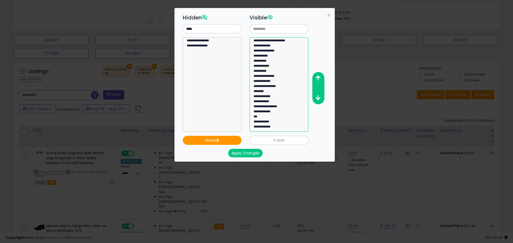
click at [276, 120] on option "***" at bounding box center [277, 122] width 48 height 5
click at [316, 78] on icon "button" at bounding box center [317, 78] width 5 height 6
click at [317, 78] on icon "button" at bounding box center [317, 78] width 5 height 6
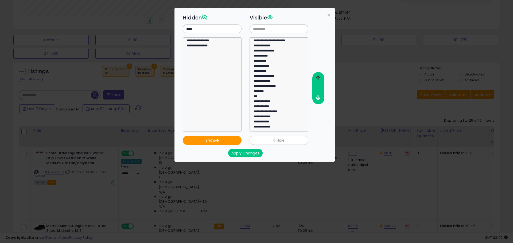
click at [317, 78] on icon "button" at bounding box center [317, 78] width 5 height 6
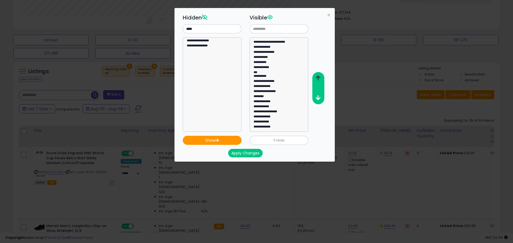
click at [317, 78] on icon "button" at bounding box center [317, 78] width 5 height 6
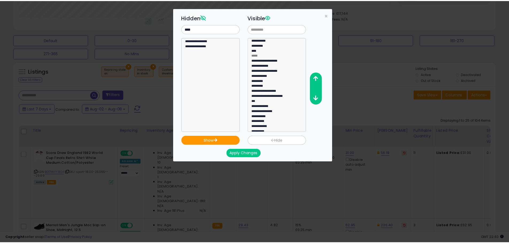
scroll to position [0, 0]
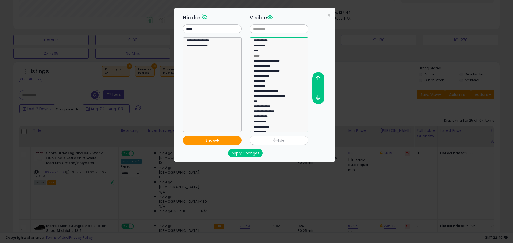
select select "**********"
click at [283, 110] on option "**********" at bounding box center [277, 112] width 48 height 5
click at [319, 80] on icon "button" at bounding box center [317, 78] width 5 height 6
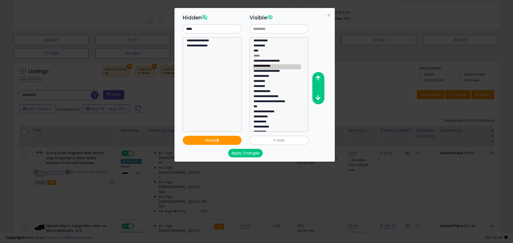
click at [249, 156] on button "Apply Changes" at bounding box center [245, 153] width 34 height 9
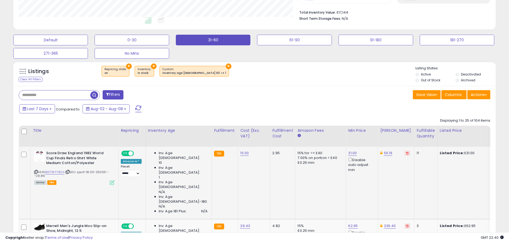
scroll to position [266941, 266771]
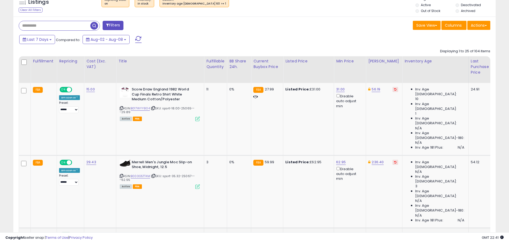
scroll to position [195, 0]
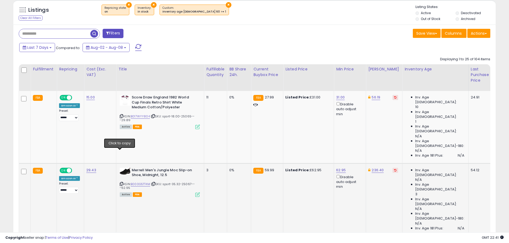
click at [120, 183] on icon at bounding box center [121, 184] width 3 height 3
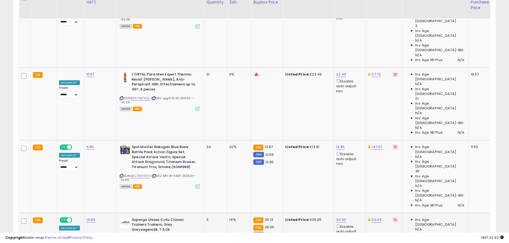
scroll to position [355, 0]
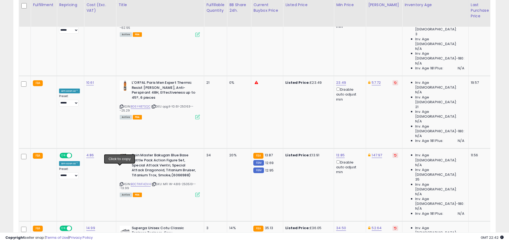
type input "*****"
click at [355, 136] on icon "submit" at bounding box center [353, 135] width 3 height 3
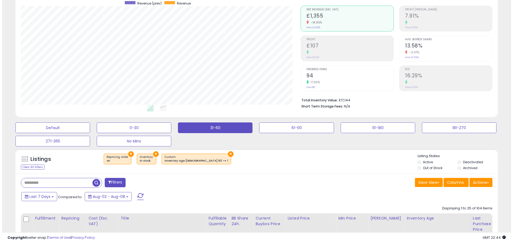
scroll to position [88, 0]
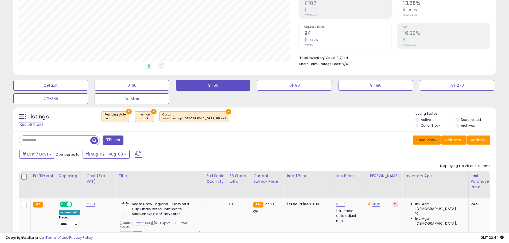
click at [423, 143] on button "Save View" at bounding box center [427, 140] width 28 height 9
click at [417, 160] on link "Update Current View" at bounding box center [410, 161] width 57 height 8
click at [88, 89] on button "0-30" at bounding box center [50, 85] width 75 height 11
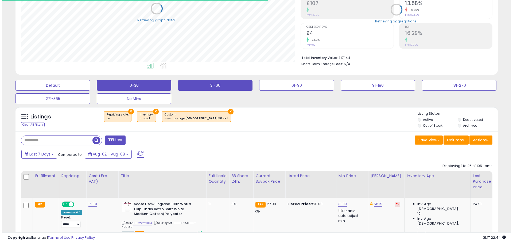
scroll to position [266941, 266771]
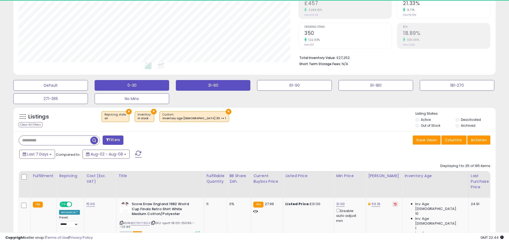
click at [88, 83] on button "31-60" at bounding box center [50, 85] width 75 height 11
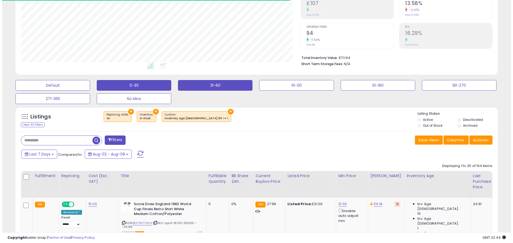
scroll to position [109, 280]
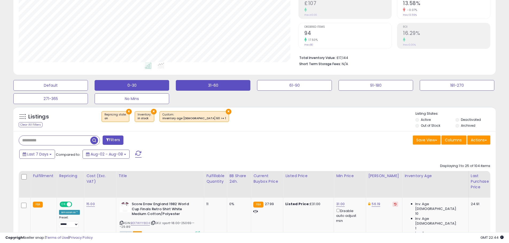
click at [88, 82] on button "0-30" at bounding box center [50, 85] width 75 height 11
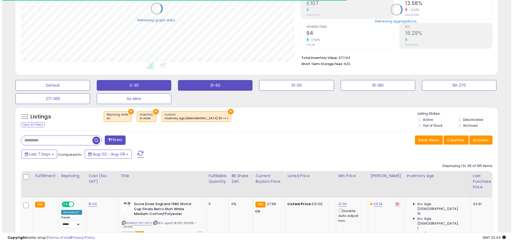
scroll to position [266941, 266771]
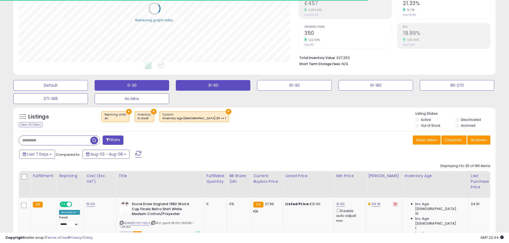
click at [88, 83] on button "31-60" at bounding box center [50, 85] width 75 height 11
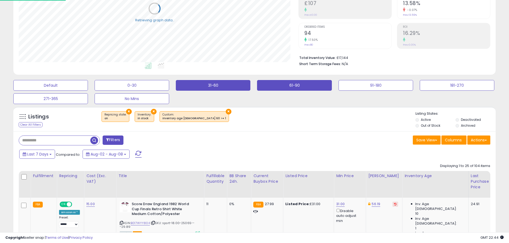
click at [88, 89] on button "61-90" at bounding box center [50, 85] width 75 height 11
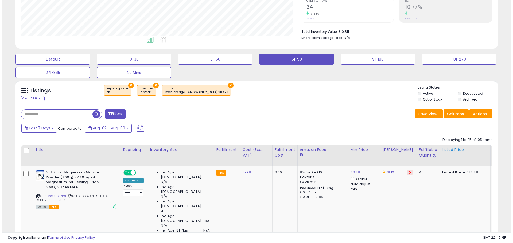
scroll to position [142, 0]
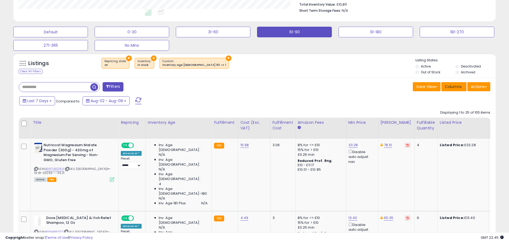
click at [455, 90] on button "Columns" at bounding box center [453, 86] width 25 height 9
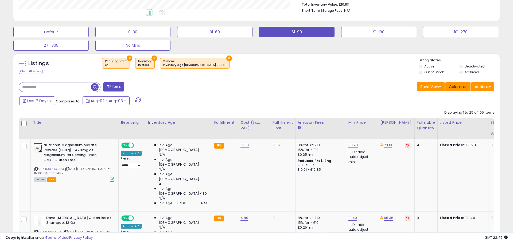
scroll to position [109, 282]
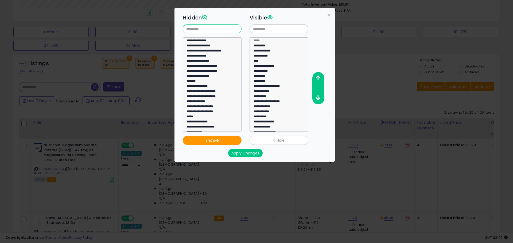
click at [228, 33] on input "text" at bounding box center [212, 28] width 59 height 9
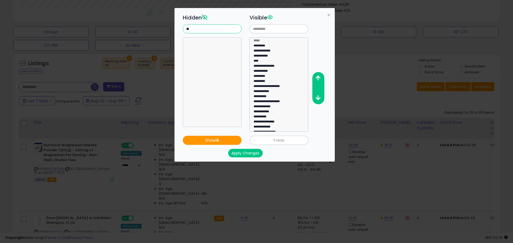
type input "*"
type input "***"
click at [218, 89] on select "**********" at bounding box center [212, 84] width 59 height 95
select select "**********"
click at [226, 44] on option "**********" at bounding box center [210, 46] width 48 height 5
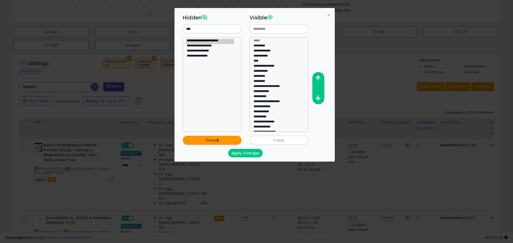
click at [229, 145] on button "Show" at bounding box center [212, 140] width 59 height 9
select select
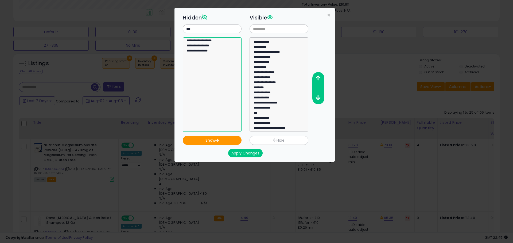
select select "**********"
click at [217, 39] on option "**********" at bounding box center [210, 41] width 48 height 5
click at [221, 140] on button "Show" at bounding box center [212, 140] width 59 height 9
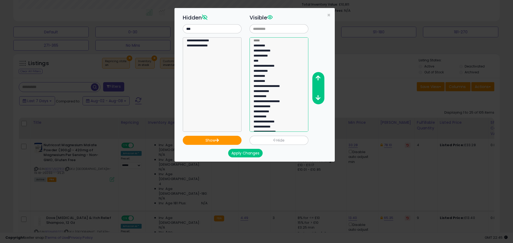
select select "*********"
click at [277, 49] on option "*********" at bounding box center [277, 51] width 48 height 5
select select "**********"
click at [216, 44] on option "**********" at bounding box center [210, 46] width 48 height 5
click at [232, 140] on button "Show" at bounding box center [212, 140] width 59 height 9
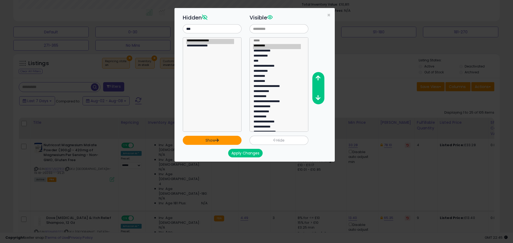
select select
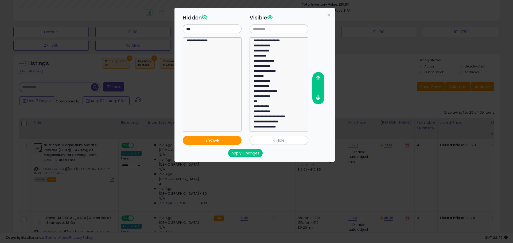
click at [256, 154] on button "Apply Changes" at bounding box center [245, 153] width 34 height 9
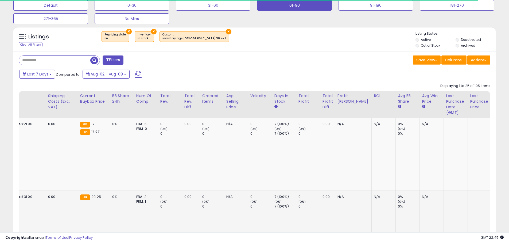
scroll to position [0, 443]
drag, startPoint x: 269, startPoint y: 174, endPoint x: 485, endPoint y: 189, distance: 216.5
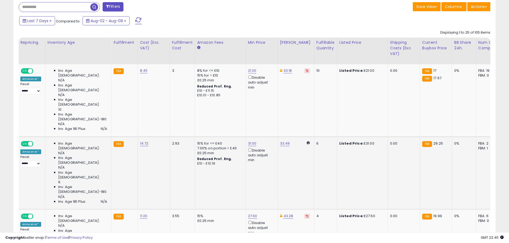
scroll to position [0, 0]
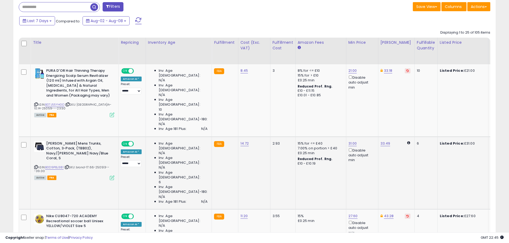
drag, startPoint x: 410, startPoint y: 149, endPoint x: 369, endPoint y: 150, distance: 41.1
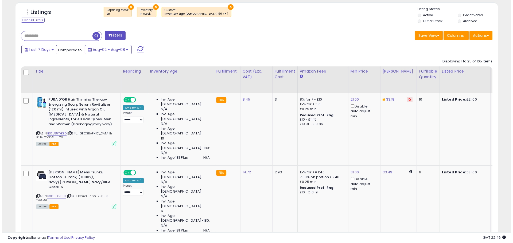
scroll to position [142, 0]
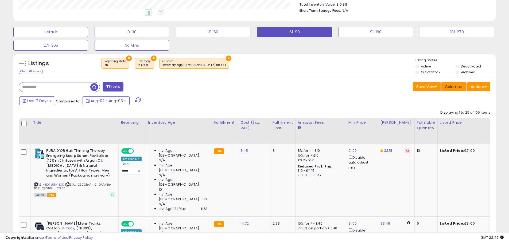
click at [456, 85] on span "Columns" at bounding box center [453, 86] width 17 height 5
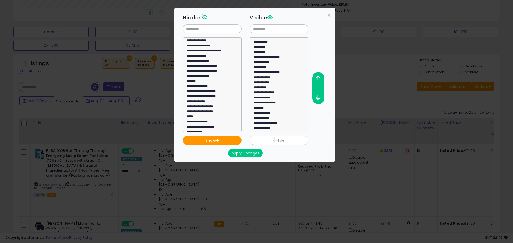
scroll to position [61, 0]
drag, startPoint x: 281, startPoint y: 126, endPoint x: 280, endPoint y: 130, distance: 3.6
select select "**********"
click at [281, 127] on option "**********" at bounding box center [277, 127] width 48 height 5
click at [269, 142] on button "Hide" at bounding box center [278, 140] width 59 height 9
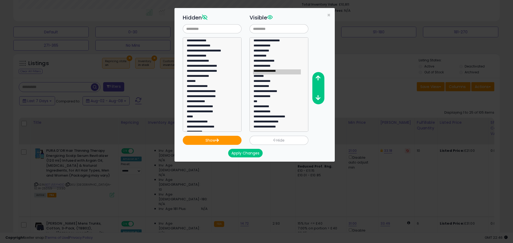
select select
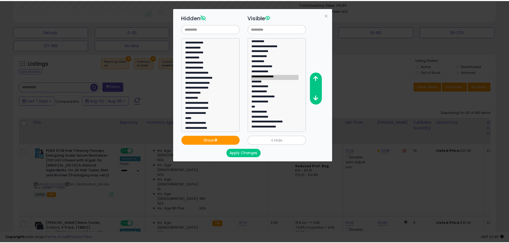
scroll to position [310, 0]
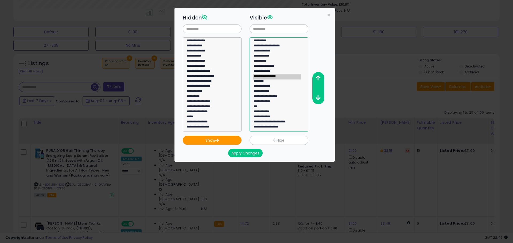
click at [276, 85] on option "********" at bounding box center [277, 87] width 48 height 5
click at [329, 14] on span "×" at bounding box center [328, 15] width 3 height 8
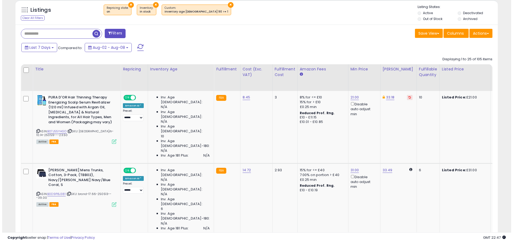
scroll to position [142, 0]
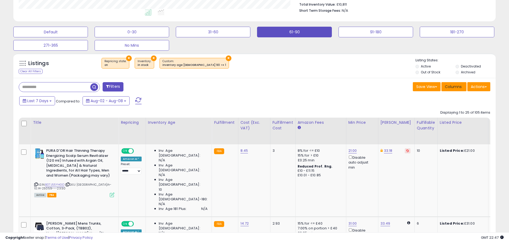
click at [455, 88] on span "Columns" at bounding box center [453, 86] width 17 height 5
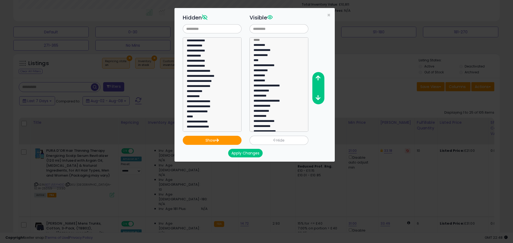
scroll to position [0, 0]
click at [276, 59] on option "**********" at bounding box center [277, 61] width 48 height 5
click at [320, 79] on icon "button" at bounding box center [317, 78] width 5 height 6
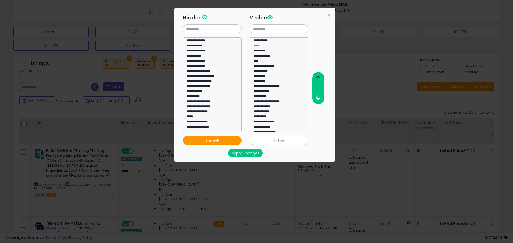
click at [320, 79] on icon "button" at bounding box center [317, 78] width 5 height 6
drag, startPoint x: 265, startPoint y: 49, endPoint x: 291, endPoint y: 58, distance: 26.8
click at [266, 54] on option "*********" at bounding box center [277, 56] width 48 height 5
click at [319, 79] on icon "button" at bounding box center [317, 78] width 5 height 6
click at [268, 64] on option "****" at bounding box center [277, 66] width 48 height 5
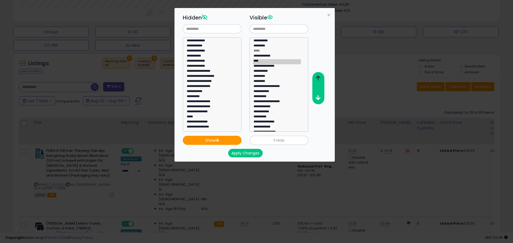
click at [320, 78] on icon "button" at bounding box center [317, 78] width 5 height 6
drag, startPoint x: 283, startPoint y: 87, endPoint x: 316, endPoint y: 85, distance: 33.7
click at [283, 90] on option "**********" at bounding box center [277, 92] width 48 height 5
click at [319, 80] on icon "button" at bounding box center [317, 78] width 5 height 6
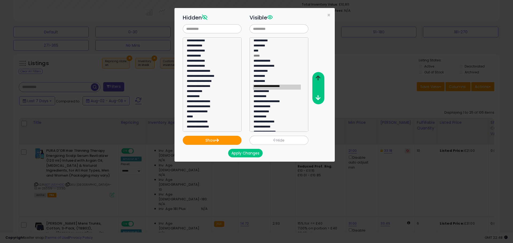
click at [319, 80] on icon "button" at bounding box center [317, 78] width 5 height 6
click at [265, 110] on option "**********" at bounding box center [277, 112] width 48 height 5
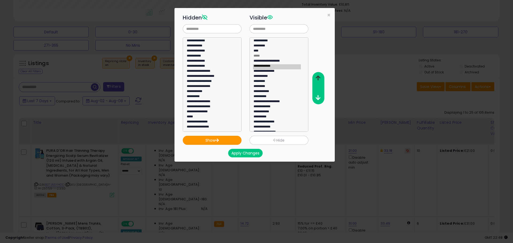
click at [321, 78] on button "button" at bounding box center [318, 78] width 12 height 10
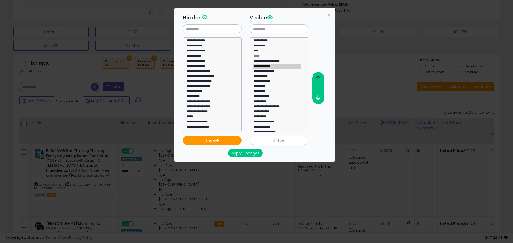
click at [321, 78] on button "button" at bounding box center [318, 78] width 12 height 10
click at [280, 110] on option "**********" at bounding box center [277, 112] width 48 height 5
click at [320, 80] on button "button" at bounding box center [318, 78] width 12 height 10
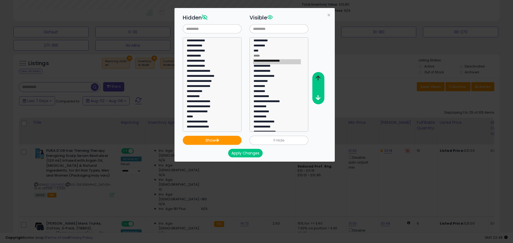
click at [320, 80] on icon "button" at bounding box center [317, 78] width 5 height 6
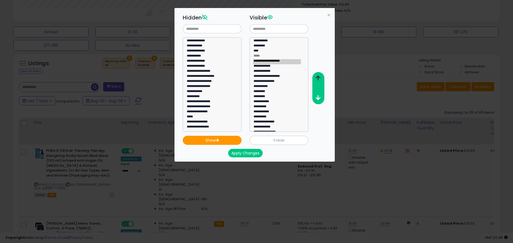
click at [320, 80] on icon "button" at bounding box center [317, 78] width 5 height 6
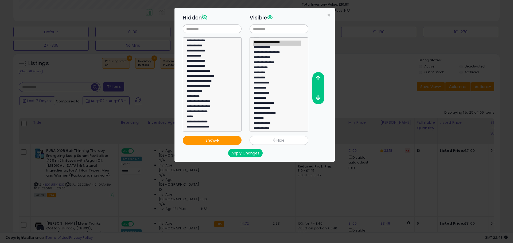
scroll to position [27, 0]
click at [270, 78] on option "**********" at bounding box center [277, 80] width 48 height 5
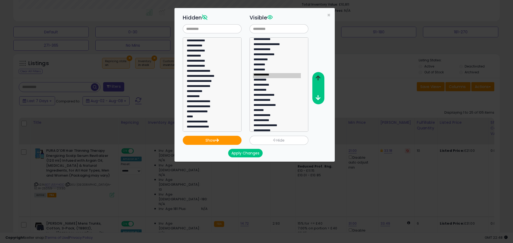
click at [319, 76] on icon "button" at bounding box center [317, 78] width 5 height 6
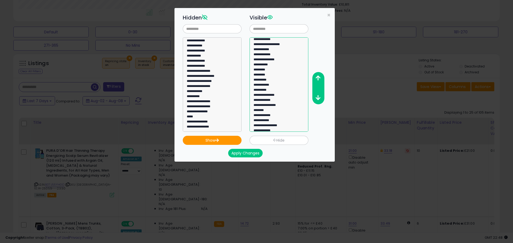
drag, startPoint x: 265, startPoint y: 72, endPoint x: 288, endPoint y: 72, distance: 23.2
click at [265, 73] on option "*********" at bounding box center [277, 75] width 48 height 5
click at [316, 74] on button "button" at bounding box center [318, 78] width 12 height 10
click at [316, 75] on button "button" at bounding box center [318, 78] width 12 height 10
click at [271, 78] on option "*********" at bounding box center [277, 80] width 48 height 5
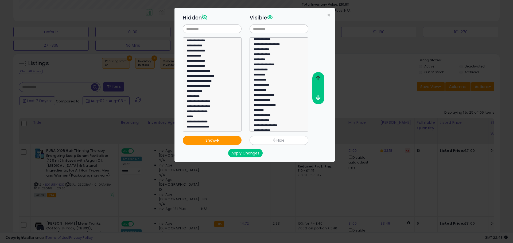
click at [316, 75] on button "button" at bounding box center [318, 78] width 12 height 10
click at [316, 75] on icon "button" at bounding box center [317, 78] width 5 height 6
click at [274, 58] on option "**********" at bounding box center [277, 60] width 48 height 5
click at [320, 98] on button "button" at bounding box center [318, 98] width 12 height 10
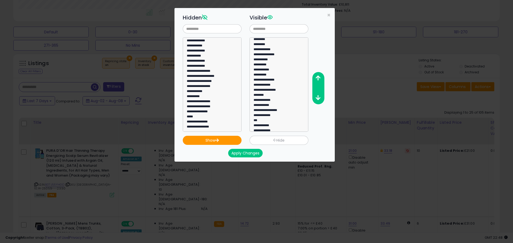
scroll to position [56, 0]
click at [287, 127] on option "**********" at bounding box center [277, 127] width 48 height 5
click at [317, 77] on icon "button" at bounding box center [317, 78] width 5 height 6
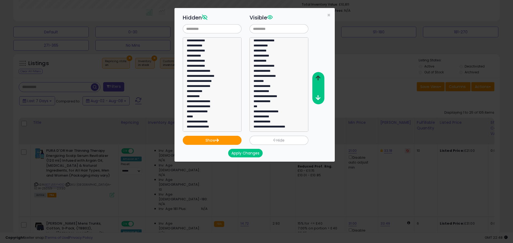
click at [317, 77] on icon "button" at bounding box center [317, 78] width 5 height 6
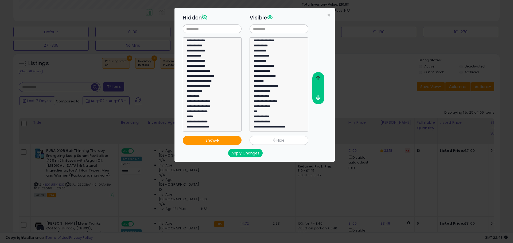
click at [317, 77] on icon "button" at bounding box center [317, 78] width 5 height 6
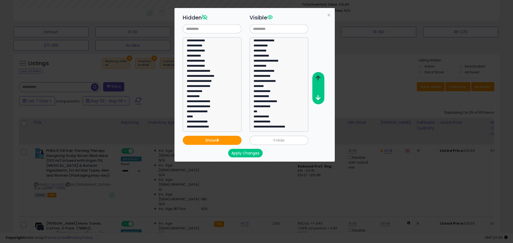
click at [317, 77] on icon "button" at bounding box center [317, 78] width 5 height 6
click at [321, 75] on button "button" at bounding box center [318, 78] width 12 height 10
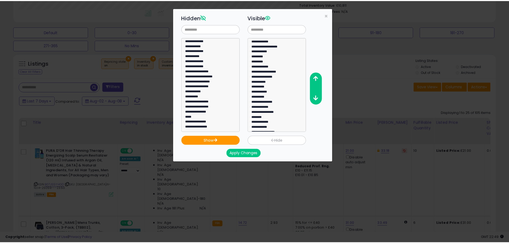
scroll to position [56, 0]
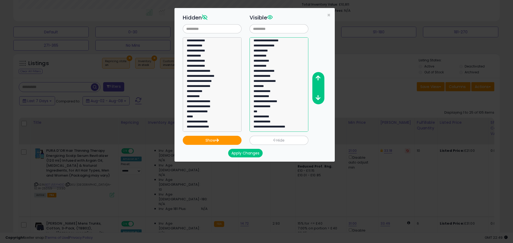
click at [284, 126] on option "**********" at bounding box center [277, 127] width 48 height 5
click at [320, 75] on button "button" at bounding box center [318, 78] width 12 height 10
click at [320, 77] on icon "button" at bounding box center [317, 78] width 5 height 6
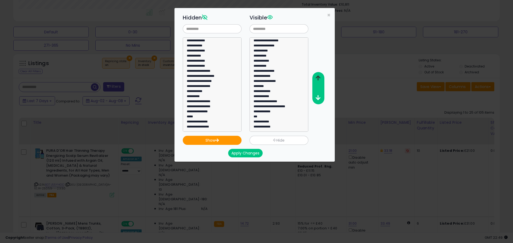
click at [320, 77] on icon "button" at bounding box center [317, 78] width 5 height 6
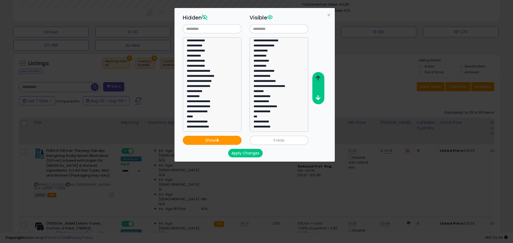
click at [320, 77] on icon "button" at bounding box center [317, 78] width 5 height 6
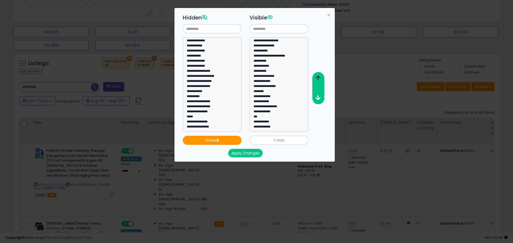
click at [320, 77] on icon "button" at bounding box center [317, 78] width 5 height 6
select select "***"
click at [273, 120] on option "***" at bounding box center [277, 122] width 48 height 5
click at [321, 78] on button "button" at bounding box center [318, 78] width 12 height 10
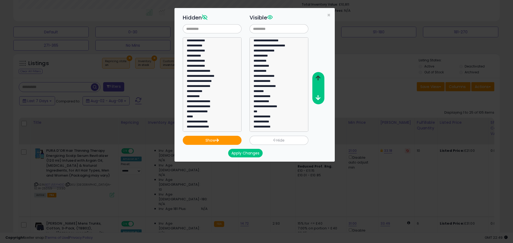
click at [321, 78] on button "button" at bounding box center [318, 78] width 12 height 10
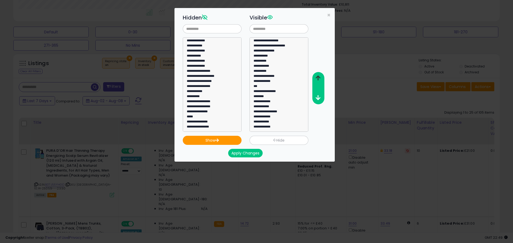
click at [321, 78] on button "button" at bounding box center [318, 78] width 12 height 10
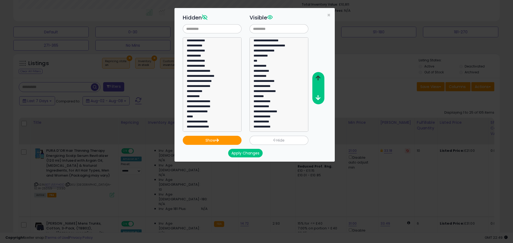
click at [321, 78] on button "button" at bounding box center [318, 78] width 12 height 10
click at [252, 155] on button "Apply Changes" at bounding box center [245, 153] width 34 height 9
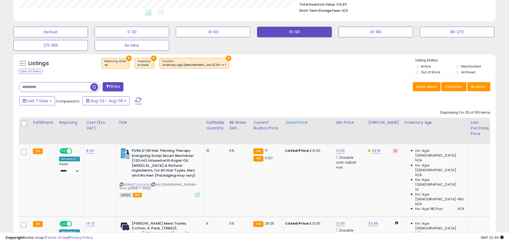
scroll to position [266941, 266771]
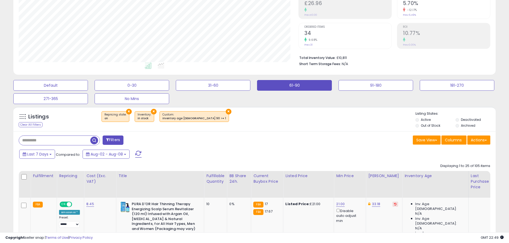
scroll to position [109, 280]
click at [429, 141] on button "Save View" at bounding box center [427, 140] width 28 height 9
click at [423, 159] on link "Update Current View" at bounding box center [410, 161] width 57 height 8
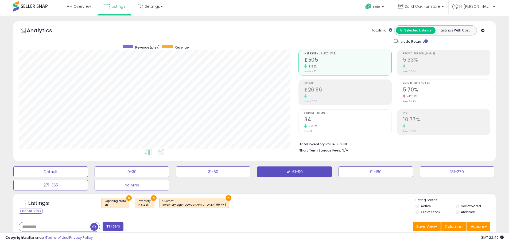
scroll to position [0, 0]
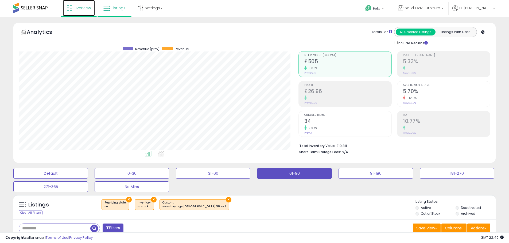
click at [88, 12] on link "Overview" at bounding box center [79, 8] width 32 height 16
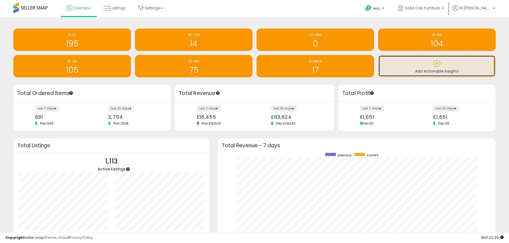
click at [439, 62] on icon at bounding box center [436, 63] width 7 height 7
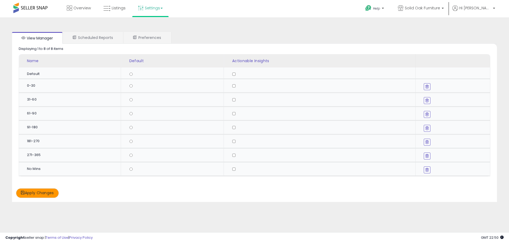
drag, startPoint x: 49, startPoint y: 195, endPoint x: 123, endPoint y: 184, distance: 74.9
click at [49, 196] on button "Apply Changes" at bounding box center [37, 193] width 43 height 9
click at [81, 10] on span "Overview" at bounding box center [81, 7] width 17 height 5
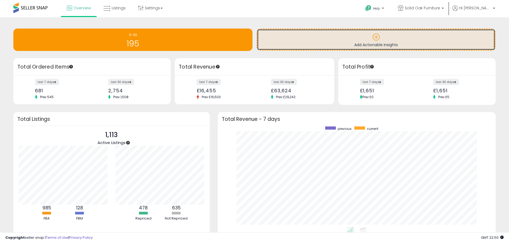
click at [378, 39] on icon at bounding box center [375, 36] width 7 height 7
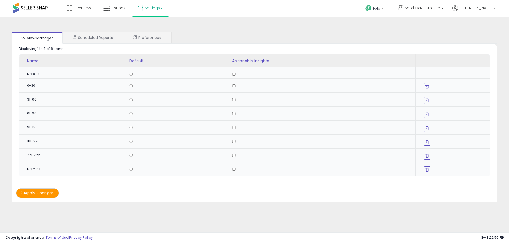
click at [54, 192] on button "Apply Changes" at bounding box center [37, 193] width 43 height 9
click at [82, 10] on span "Overview" at bounding box center [81, 7] width 17 height 5
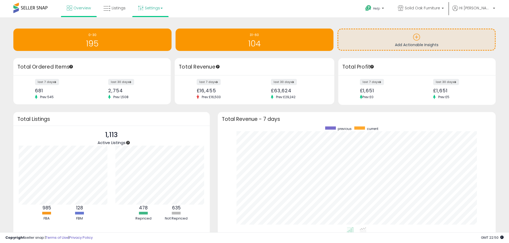
click at [151, 9] on link "Settings" at bounding box center [150, 8] width 33 height 16
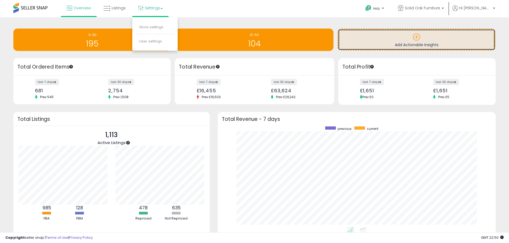
click at [387, 36] on p at bounding box center [416, 37] width 151 height 9
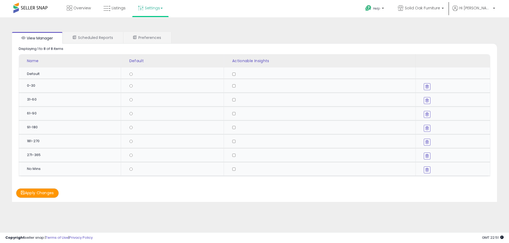
click at [25, 195] on button "Apply Changes" at bounding box center [37, 193] width 43 height 9
click at [81, 12] on link "Overview" at bounding box center [79, 8] width 32 height 16
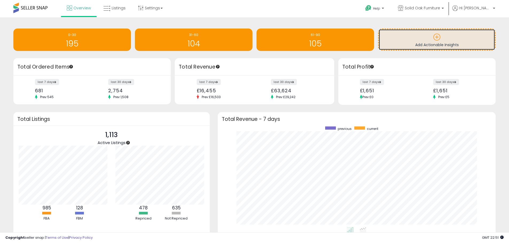
click at [443, 41] on p at bounding box center [436, 37] width 111 height 9
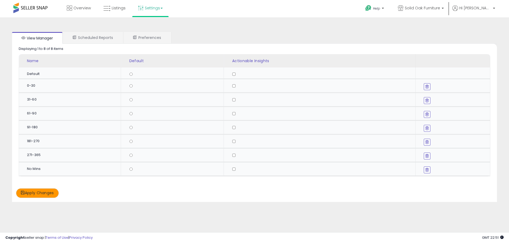
drag, startPoint x: 48, startPoint y: 194, endPoint x: 66, endPoint y: 192, distance: 18.8
click at [48, 194] on button "Apply Changes" at bounding box center [37, 193] width 43 height 9
click at [75, 7] on span "Overview" at bounding box center [81, 7] width 17 height 5
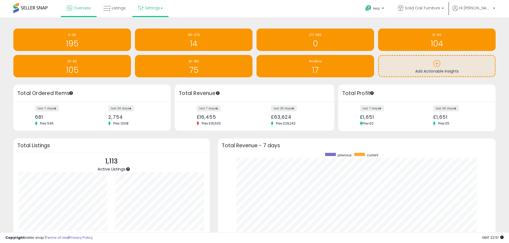
click at [153, 11] on link "Settings" at bounding box center [150, 8] width 33 height 16
click at [243, 20] on div "Retrieving insights data.. 0-30 195 181-270 14 271-365 0 31-60" at bounding box center [254, 158] width 509 height 282
click at [122, 11] on link "Listings" at bounding box center [114, 8] width 30 height 16
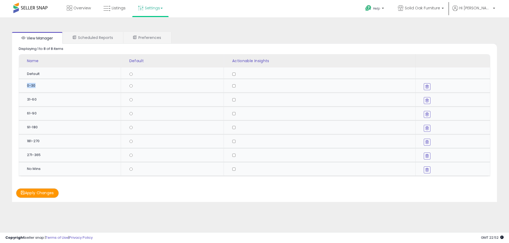
drag, startPoint x: 36, startPoint y: 85, endPoint x: 19, endPoint y: 86, distance: 17.4
click at [19, 86] on td "0-30" at bounding box center [70, 86] width 102 height 14
drag, startPoint x: 42, startPoint y: 99, endPoint x: 37, endPoint y: 101, distance: 5.9
click at [41, 100] on div "31-60" at bounding box center [72, 99] width 90 height 5
drag, startPoint x: 37, startPoint y: 101, endPoint x: 19, endPoint y: 101, distance: 17.1
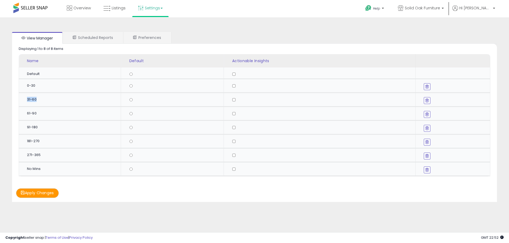
click at [19, 101] on td "31-60" at bounding box center [70, 100] width 102 height 14
drag, startPoint x: 50, startPoint y: 106, endPoint x: 46, endPoint y: 112, distance: 7.0
click at [50, 107] on tbody "Default" at bounding box center [254, 122] width 471 height 109
click at [43, 116] on td "61-90" at bounding box center [70, 114] width 102 height 14
click at [43, 118] on td "61-90" at bounding box center [70, 114] width 102 height 14
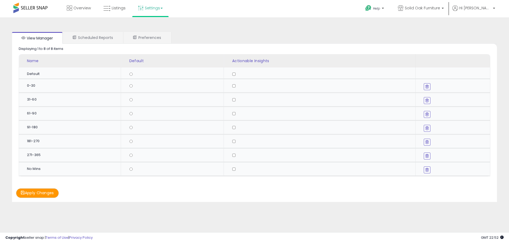
drag, startPoint x: 45, startPoint y: 145, endPoint x: 44, endPoint y: 150, distance: 5.4
click at [45, 146] on td "181-270" at bounding box center [70, 142] width 102 height 14
drag, startPoint x: 42, startPoint y: 154, endPoint x: 41, endPoint y: 157, distance: 3.3
click at [41, 156] on div "271-365" at bounding box center [72, 155] width 90 height 5
click at [40, 162] on td "271-365" at bounding box center [70, 155] width 102 height 14
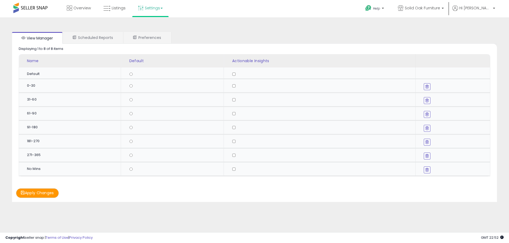
click at [40, 162] on td "271-365" at bounding box center [70, 155] width 102 height 14
drag, startPoint x: 43, startPoint y: 161, endPoint x: 52, endPoint y: 158, distance: 9.1
click at [44, 161] on td "271-365" at bounding box center [70, 155] width 102 height 14
click at [119, 10] on span "Listings" at bounding box center [119, 7] width 14 height 5
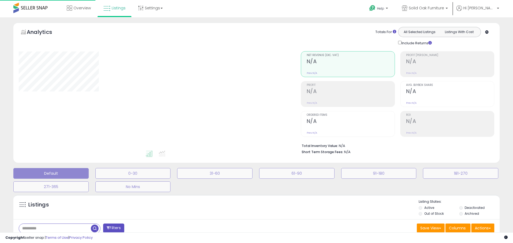
select select
select select "***"
select select "**"
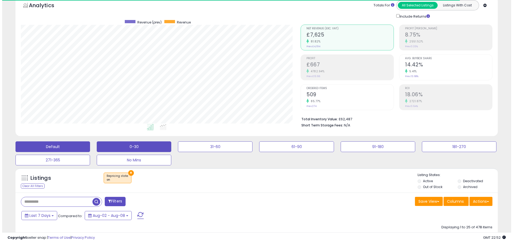
scroll to position [109, 280]
click at [134, 147] on button "0-30" at bounding box center [132, 147] width 75 height 11
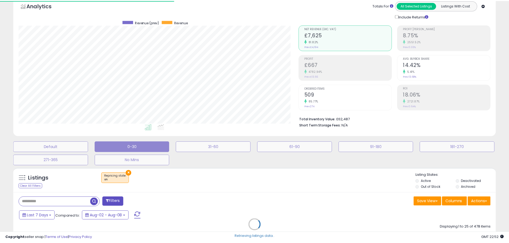
scroll to position [109, 282]
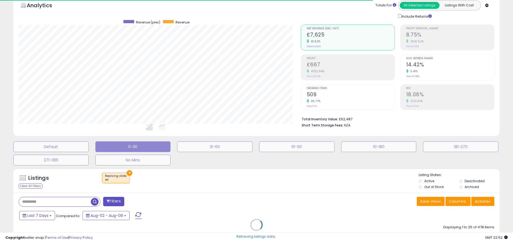
select select "********"
select select "**********"
select select "**"
select select "*"
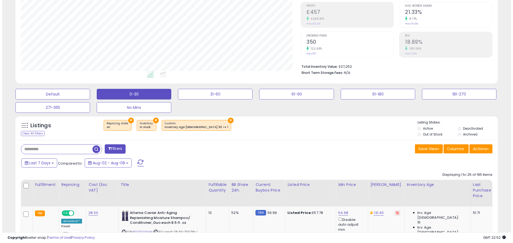
scroll to position [80, 0]
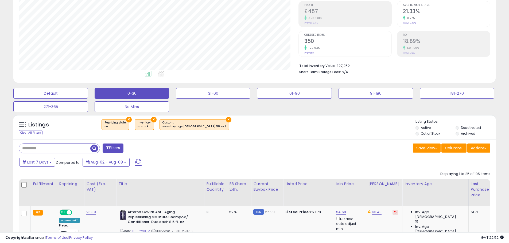
click at [111, 149] on button "Filters" at bounding box center [113, 148] width 21 height 9
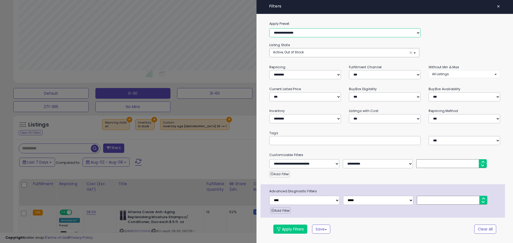
click at [419, 31] on select "**********" at bounding box center [344, 32] width 151 height 9
click at [326, 231] on button "Save" at bounding box center [321, 229] width 18 height 9
click at [321, 230] on button "Save" at bounding box center [321, 229] width 18 height 9
click at [391, 227] on div "Apply Filters Save Save As New Preset" at bounding box center [365, 229] width 192 height 9
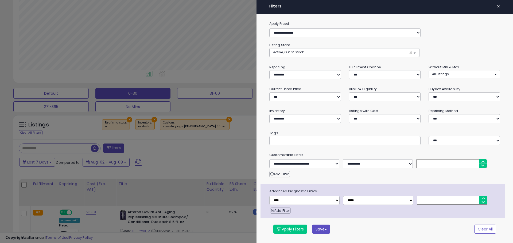
click at [319, 231] on button "Save" at bounding box center [321, 229] width 18 height 9
click at [497, 6] on span "×" at bounding box center [497, 6] width 3 height 7
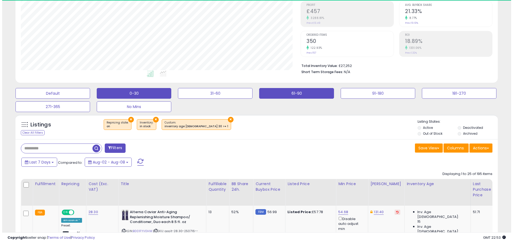
scroll to position [109, 280]
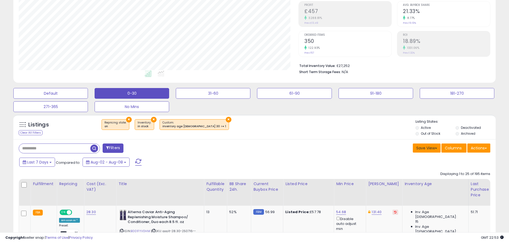
click at [421, 148] on button "Save View" at bounding box center [427, 148] width 28 height 9
click at [315, 154] on div "Filters Save View Save As New View Update Current View" at bounding box center [254, 149] width 479 height 11
click at [141, 95] on button "0-30" at bounding box center [132, 93] width 75 height 11
click at [484, 147] on button "Actions" at bounding box center [478, 148] width 23 height 9
click at [430, 148] on button "Save View" at bounding box center [427, 148] width 28 height 9
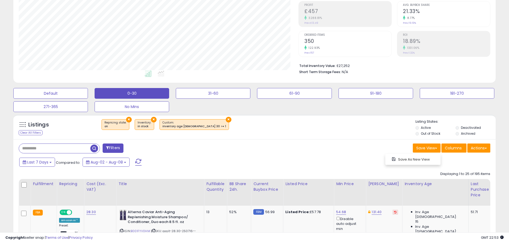
click at [268, 157] on div "Last 7 Days Compared to: Aug-02 - Aug-08" at bounding box center [195, 163] width 354 height 12
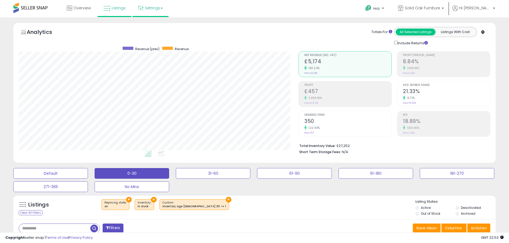
click at [149, 7] on link "Settings" at bounding box center [150, 8] width 33 height 16
click at [156, 26] on link "Store settings" at bounding box center [151, 27] width 24 height 5
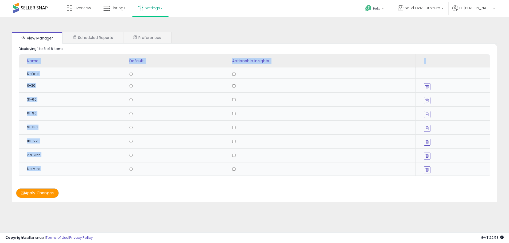
drag, startPoint x: 43, startPoint y: 171, endPoint x: 13, endPoint y: 169, distance: 30.3
click at [13, 169] on div "Name Default Actionable Insights Default" at bounding box center [254, 115] width 485 height 123
click at [84, 146] on td "181-270" at bounding box center [70, 142] width 102 height 14
